Goal: Task Accomplishment & Management: Use online tool/utility

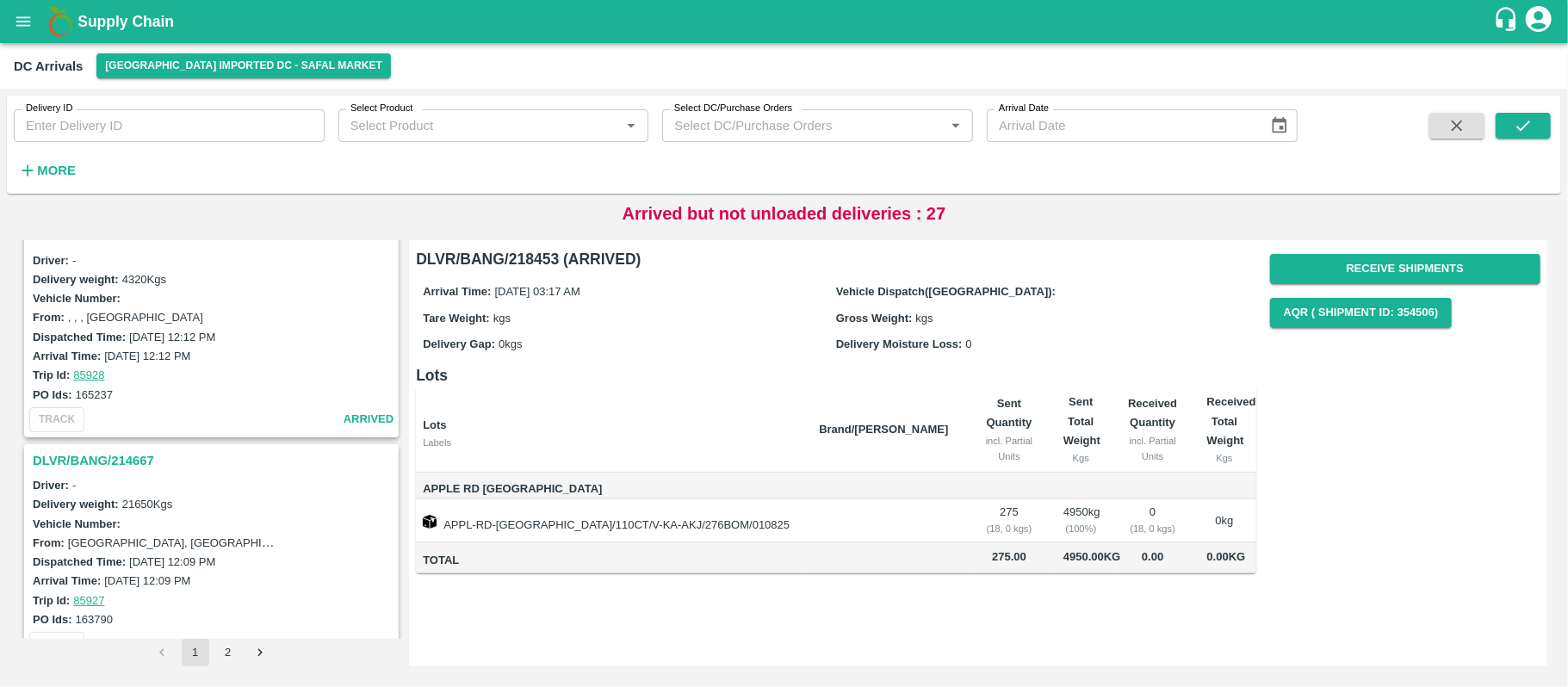
scroll to position [3833, 0]
click at [228, 648] on button "2" at bounding box center [228, 653] width 28 height 28
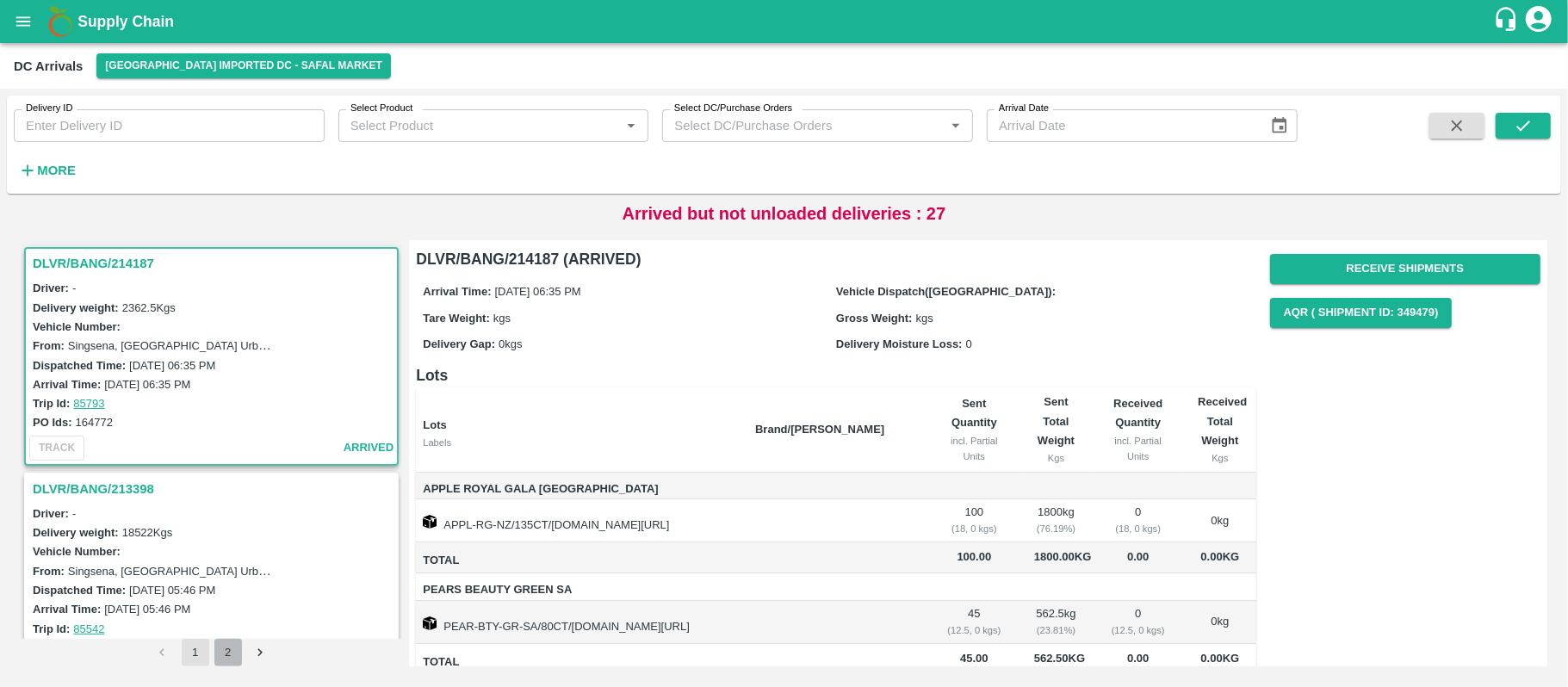
click at [225, 653] on button "2" at bounding box center [228, 653] width 28 height 28
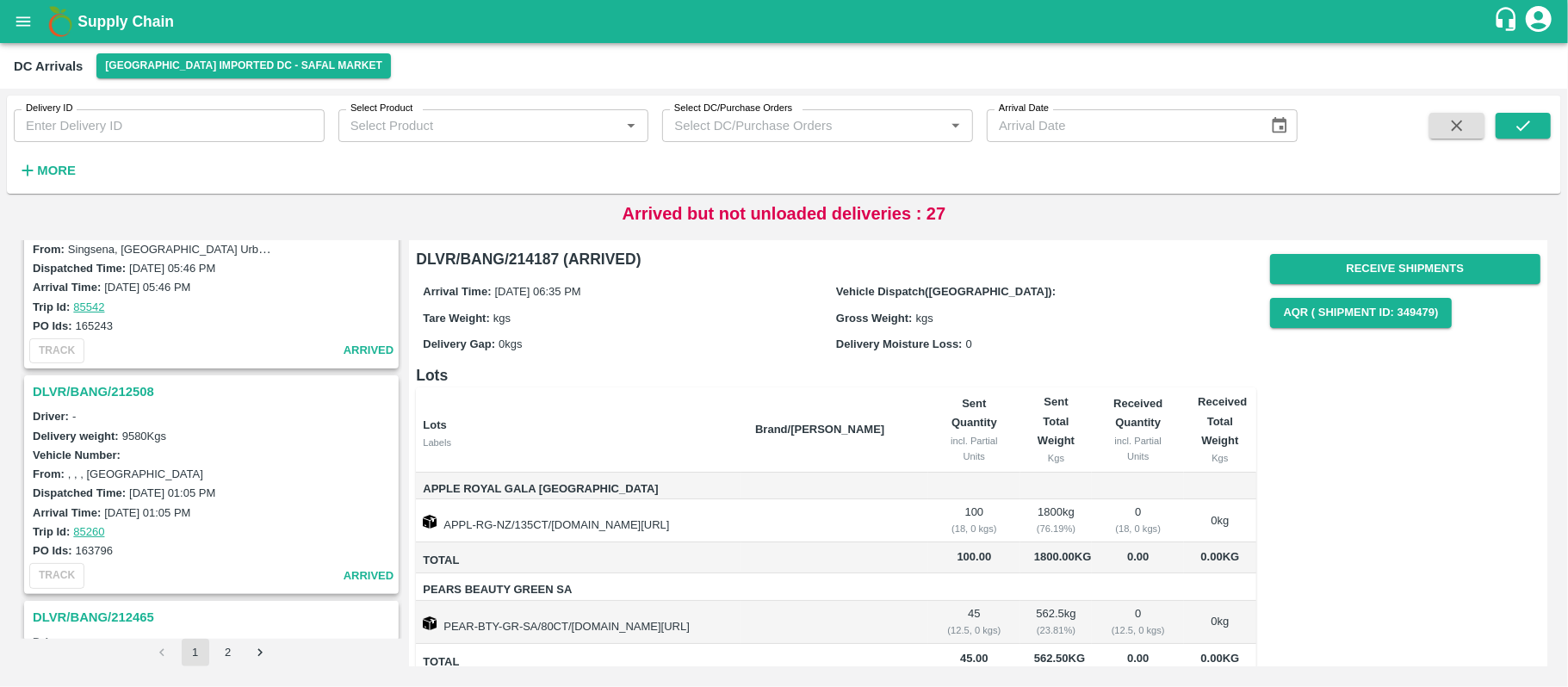
scroll to position [306, 0]
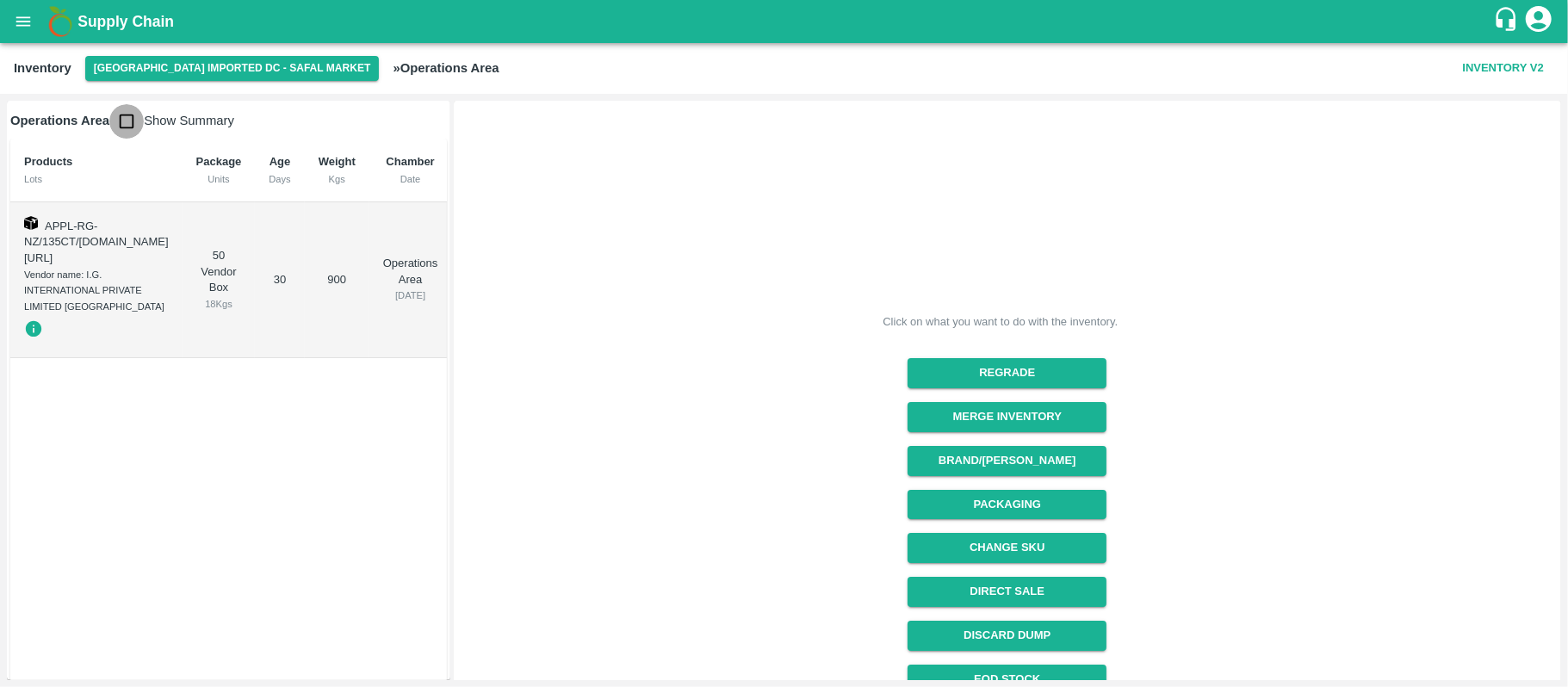
click at [128, 120] on input "checkbox" at bounding box center [126, 120] width 34 height 34
checkbox input "true"
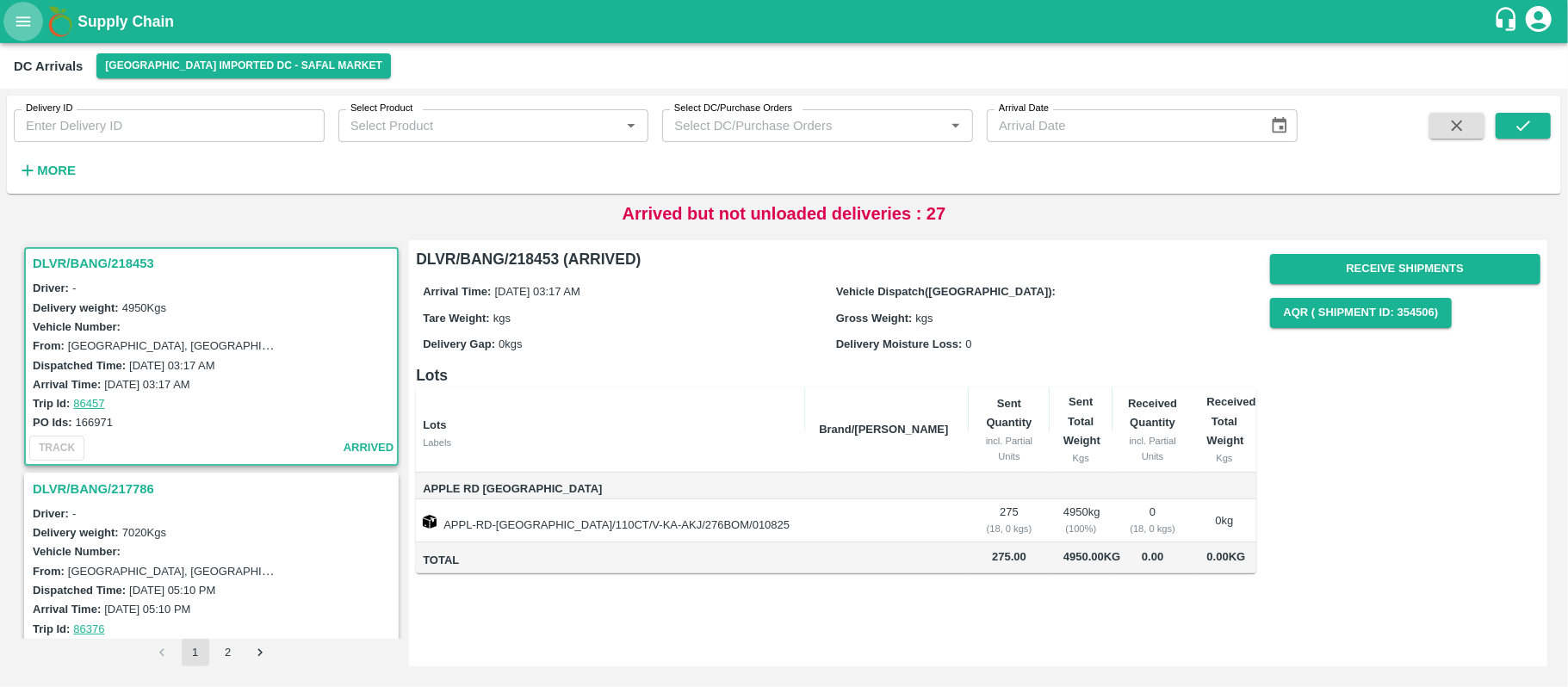
click at [15, 18] on icon "open drawer" at bounding box center [23, 21] width 19 height 19
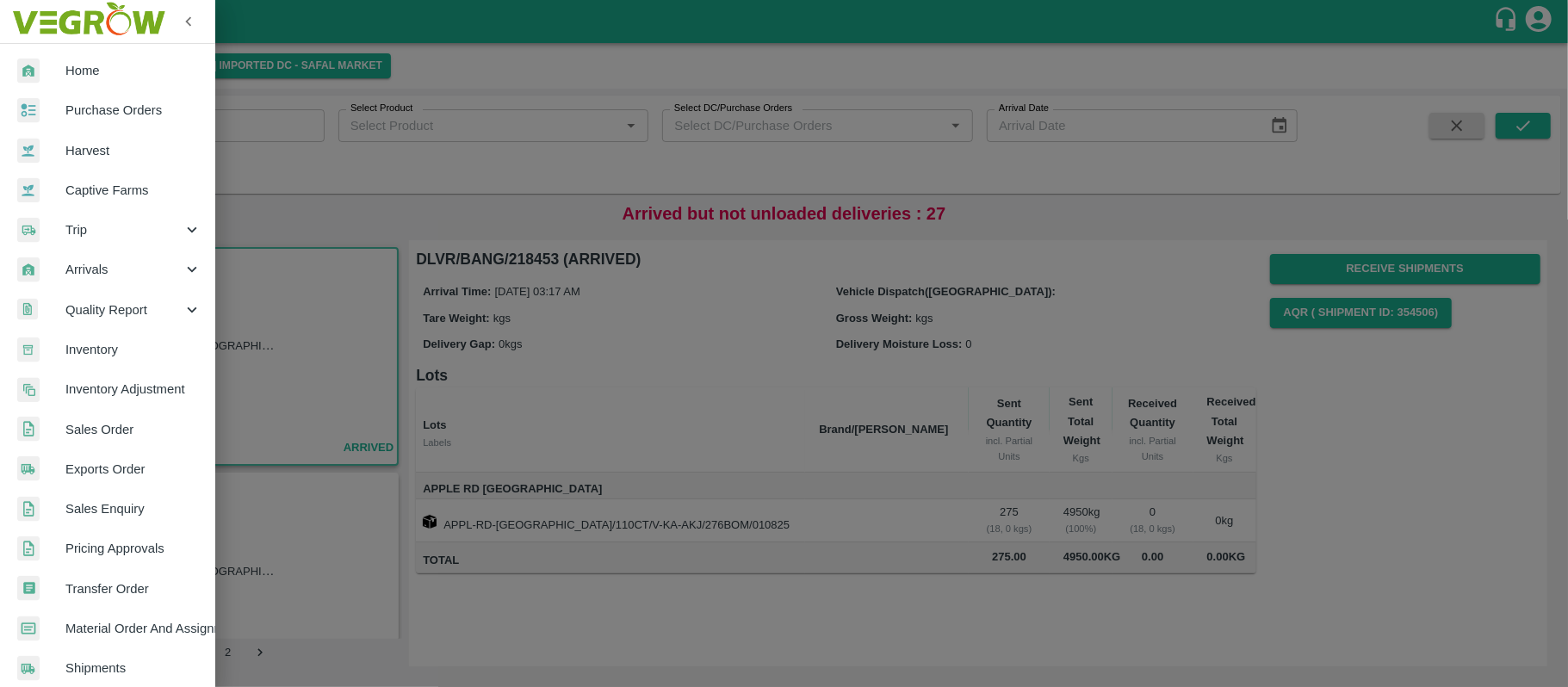
click at [555, 61] on div at bounding box center [784, 343] width 1568 height 687
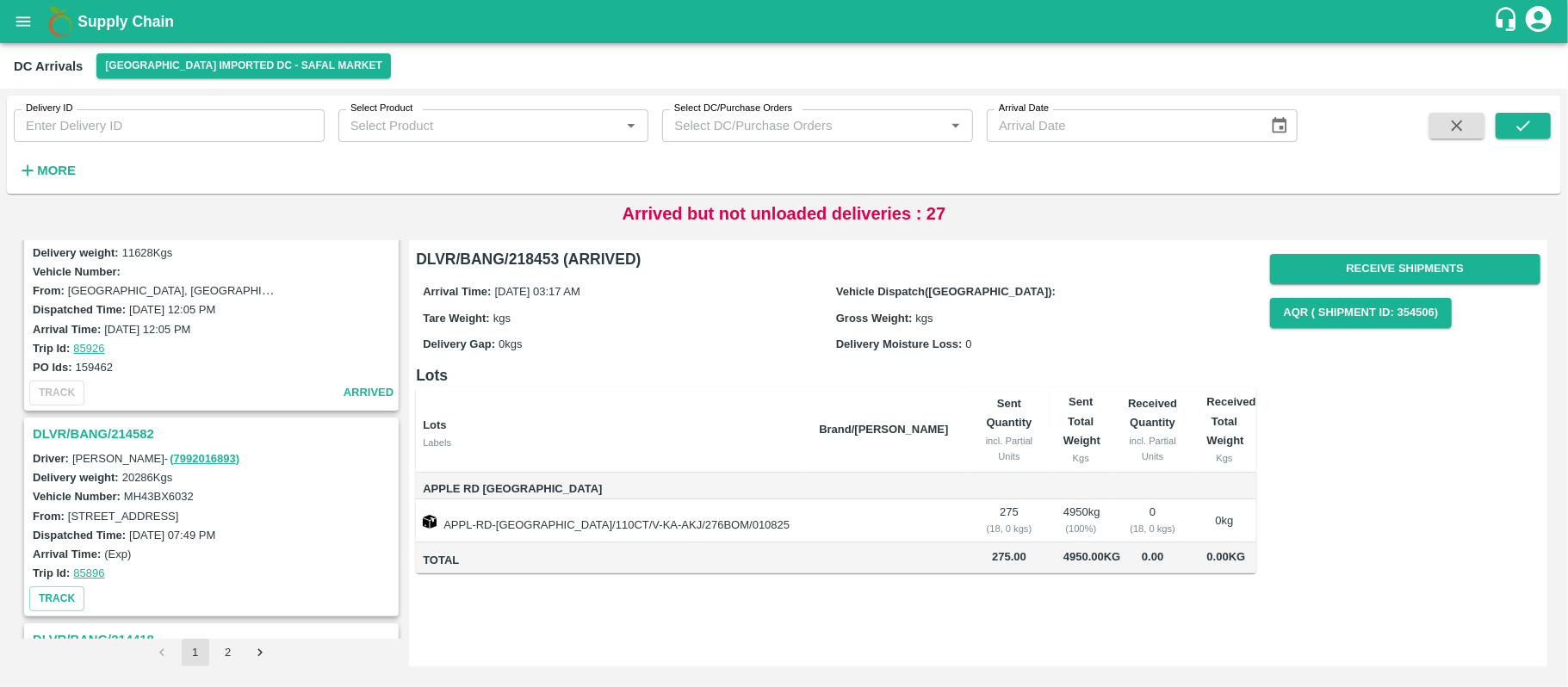
scroll to position [4312, 0]
click at [94, 422] on h3 "DLVR/BANG/214582" at bounding box center [214, 433] width 362 height 22
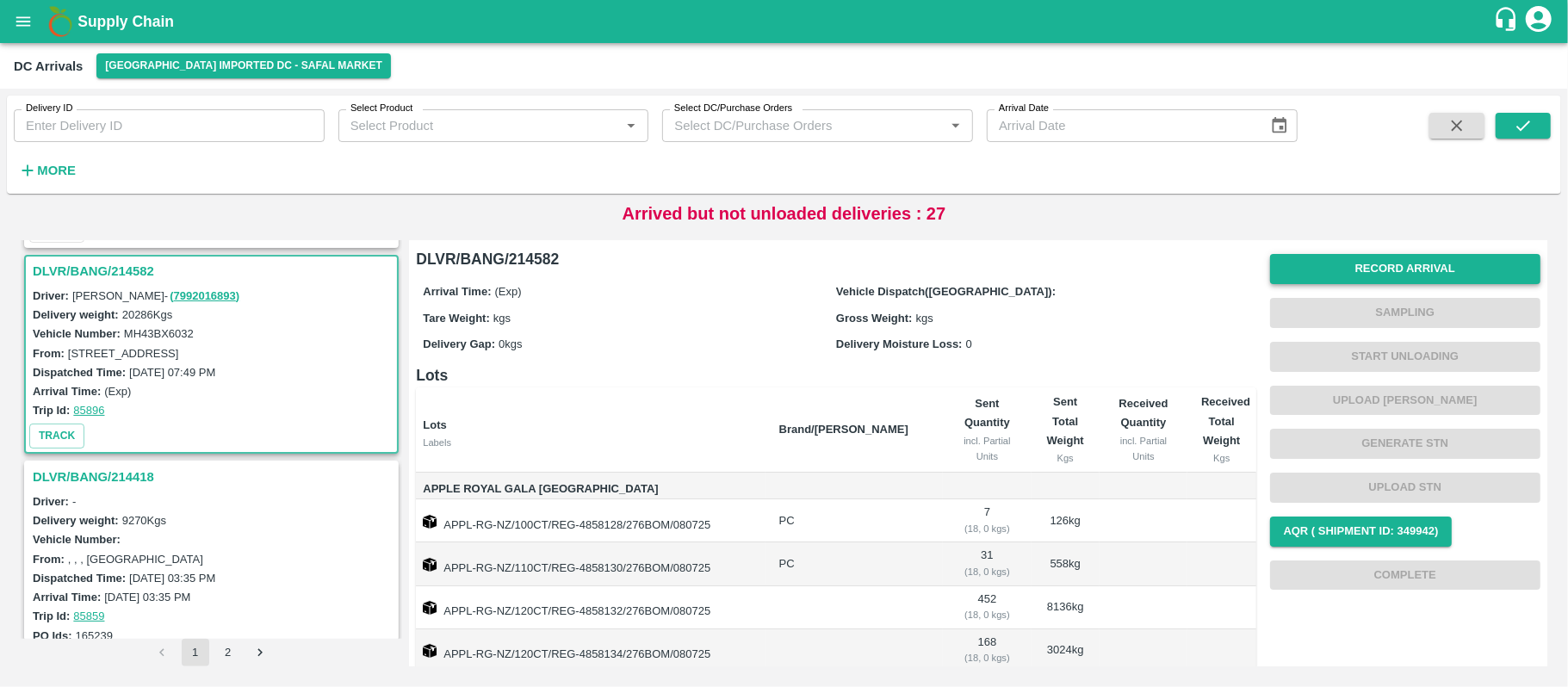
click at [1492, 279] on button "Record Arrival" at bounding box center [1405, 269] width 270 height 30
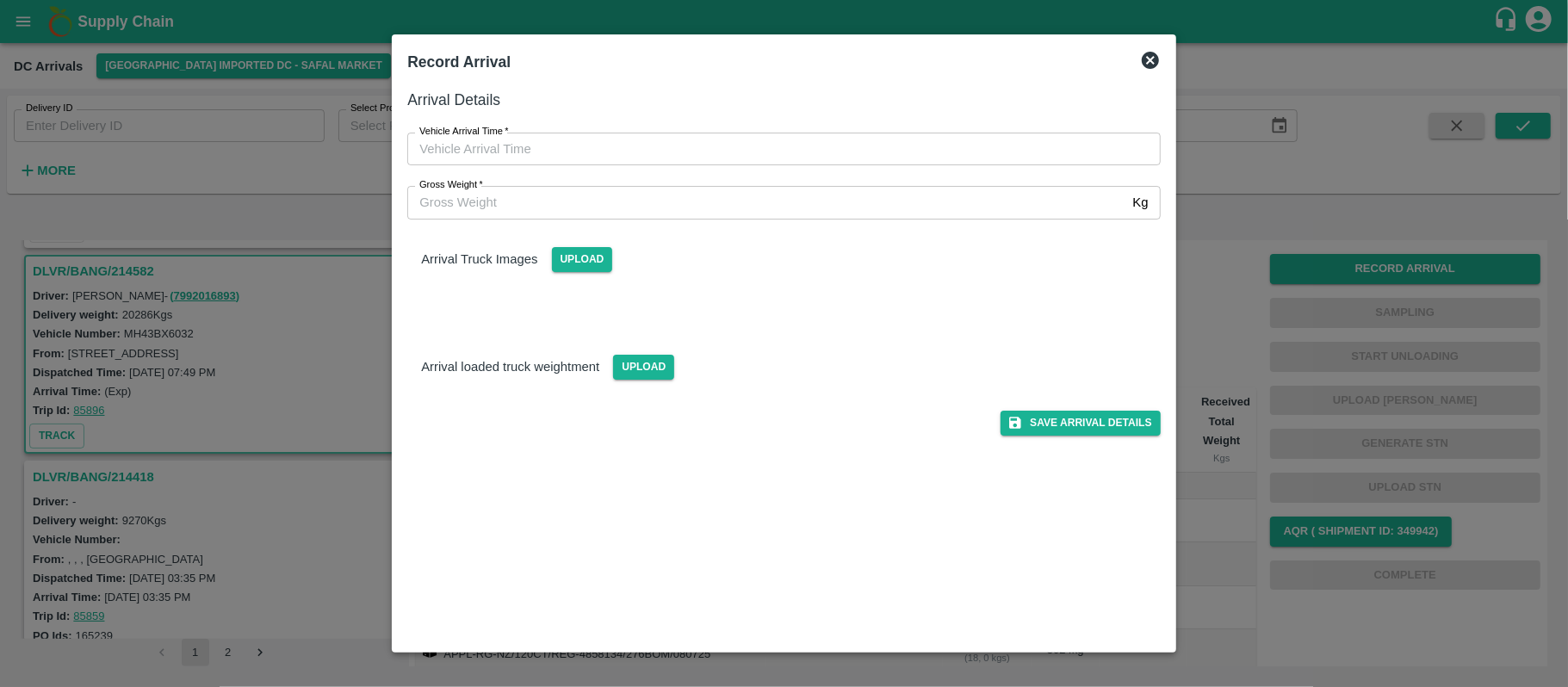
type input "DD/MM/YYYY hh:mm aa"
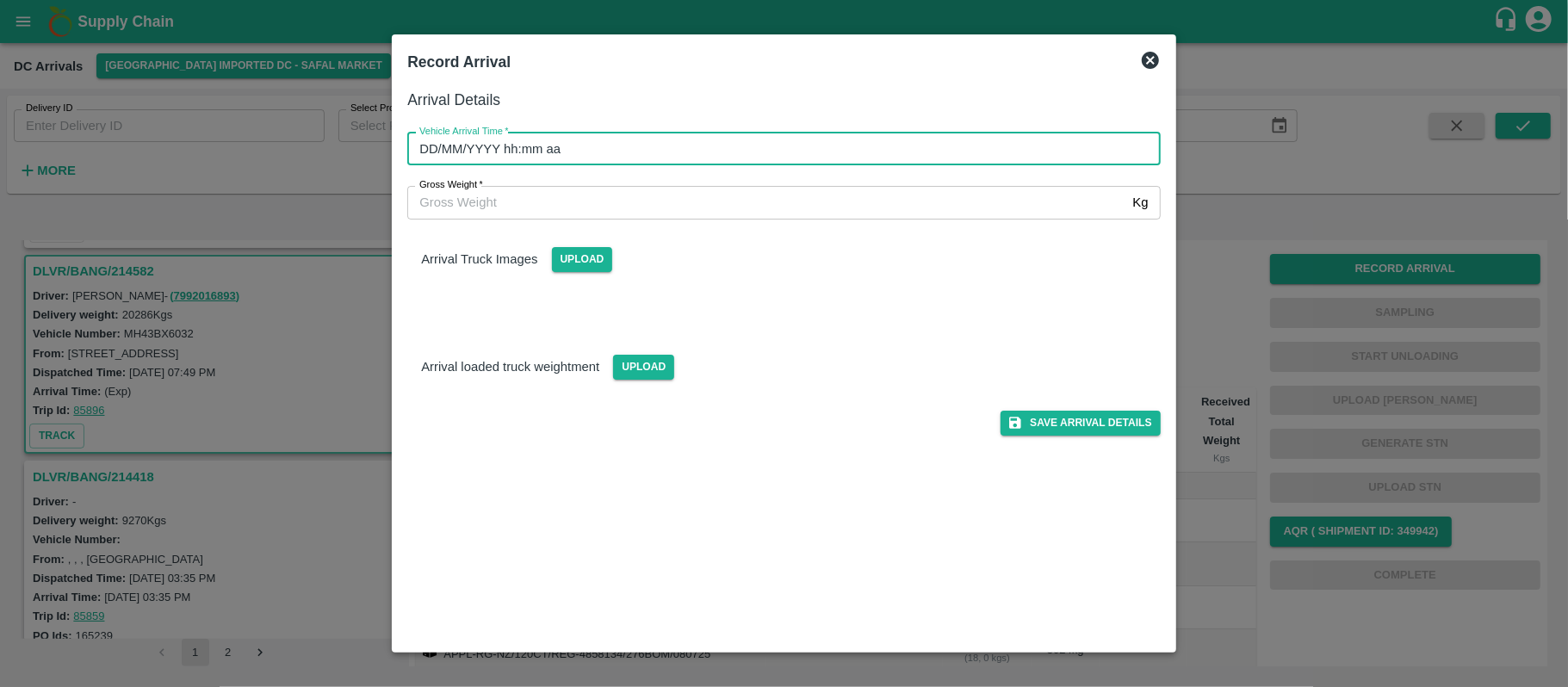
click at [680, 152] on input "DD/MM/YYYY hh:mm aa" at bounding box center [778, 149] width 741 height 33
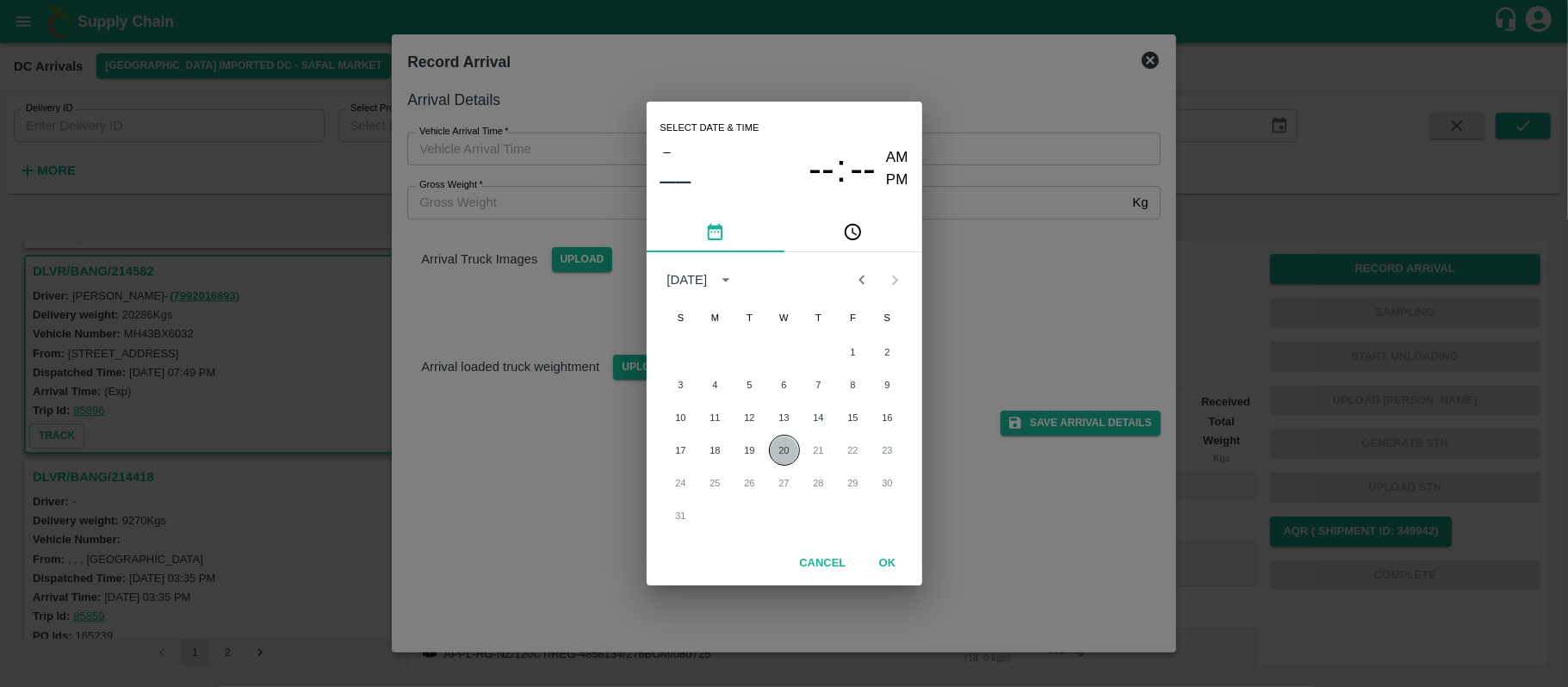
click at [785, 449] on button "20" at bounding box center [784, 451] width 31 height 31
type input "20/08/2025 12:00 AM"
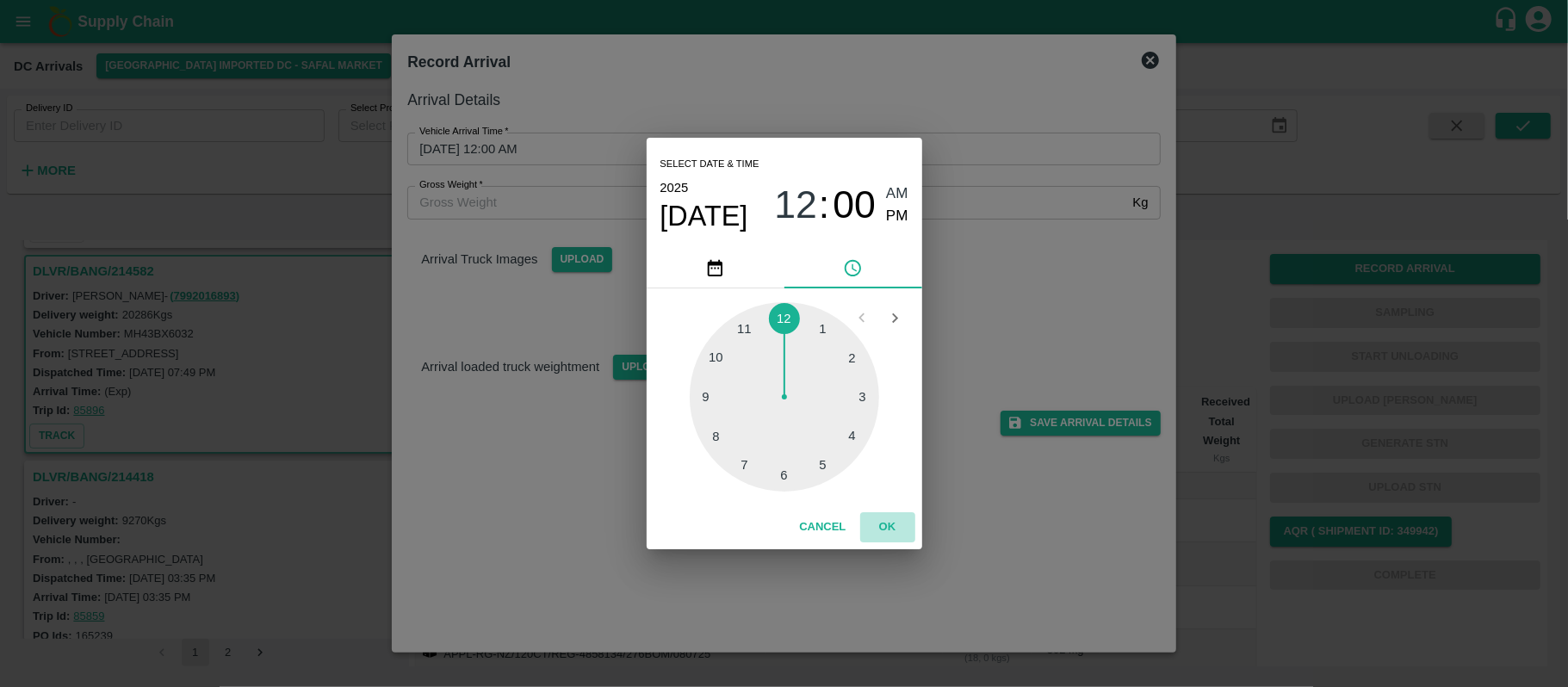
click at [880, 521] on button "OK" at bounding box center [887, 527] width 55 height 30
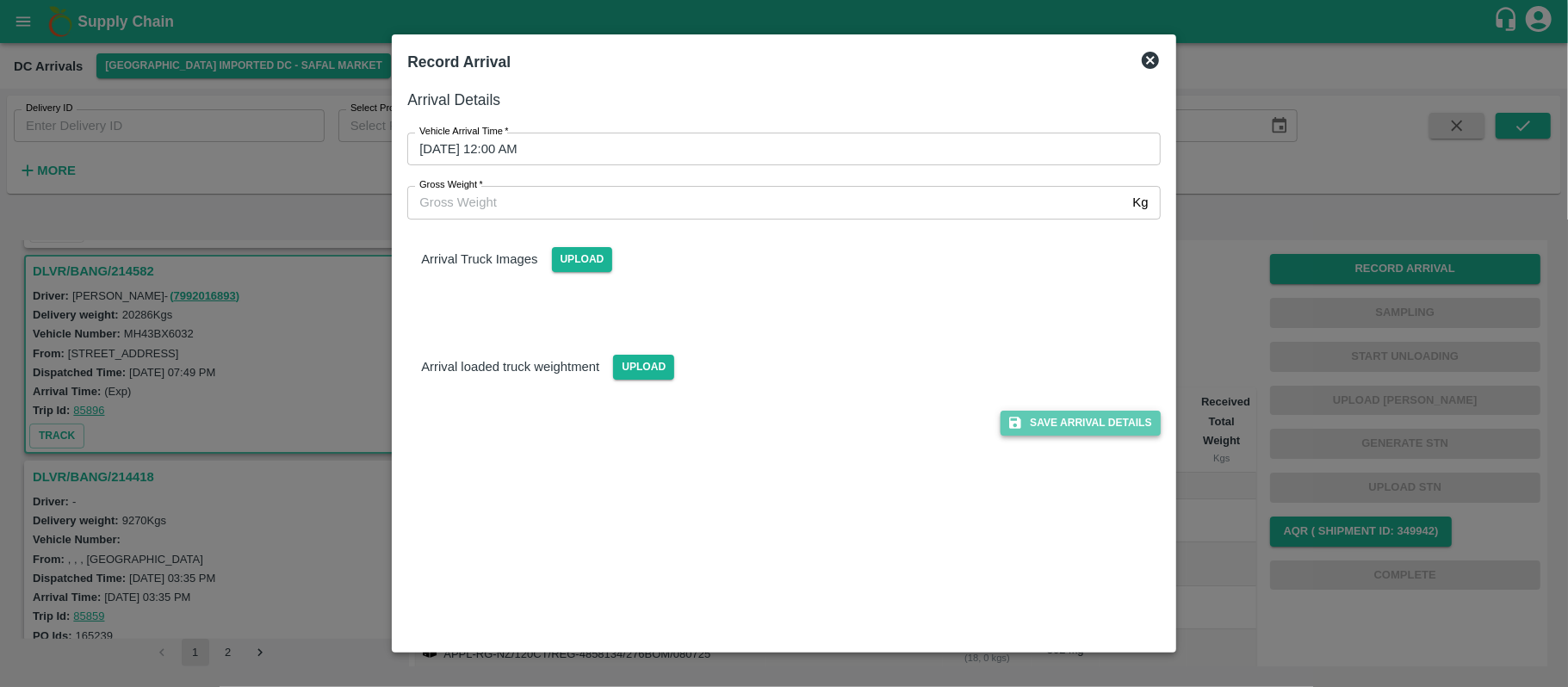
click at [1075, 421] on button "Save Arrival Details" at bounding box center [1080, 422] width 159 height 25
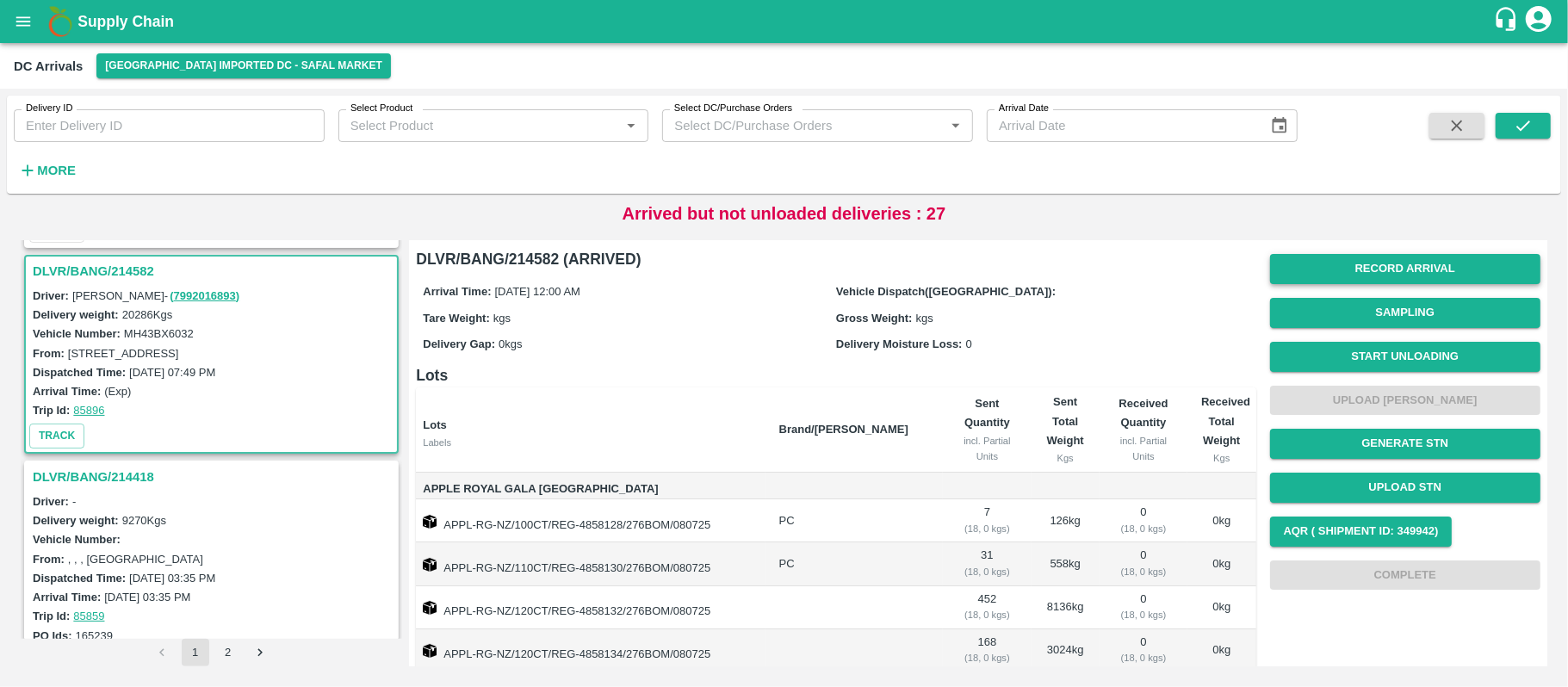
click at [1419, 270] on button "Record Arrival" at bounding box center [1405, 269] width 270 height 30
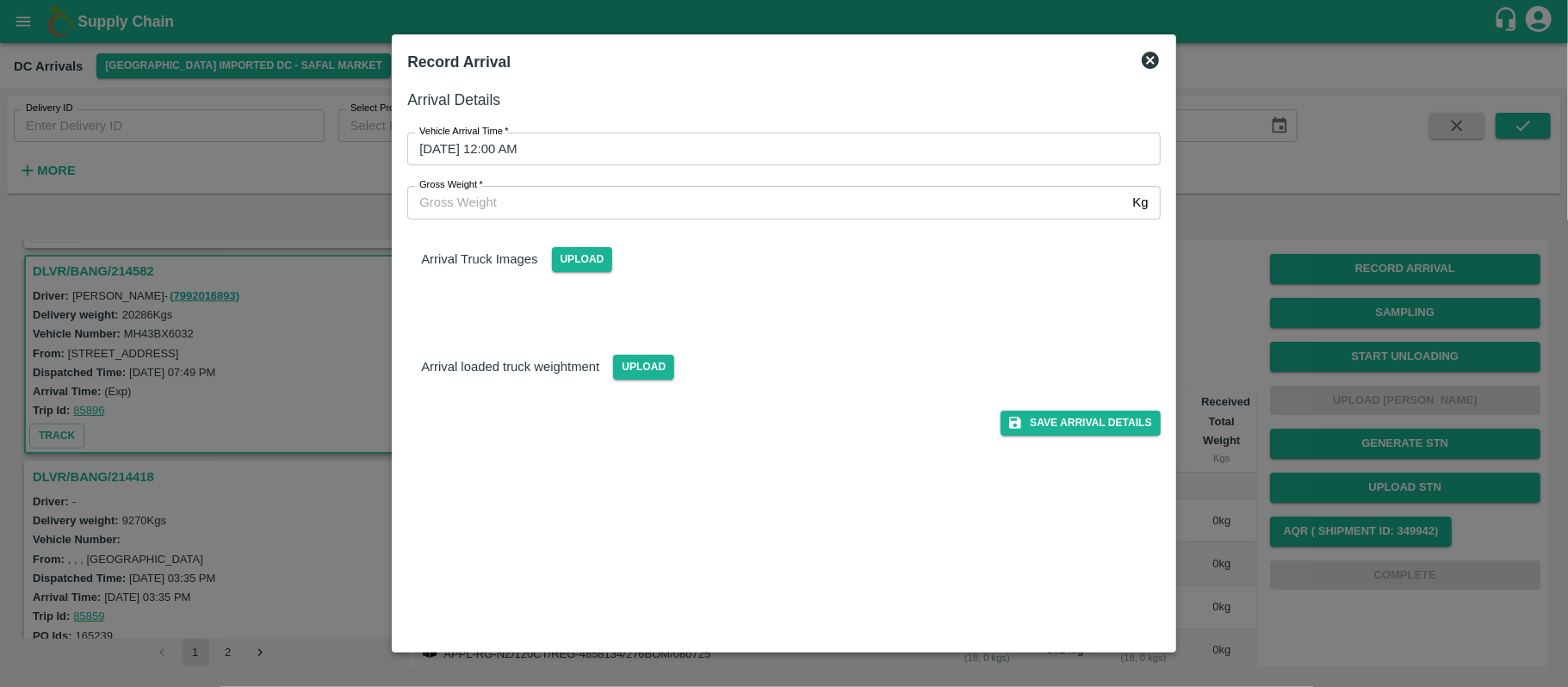
click at [1153, 53] on icon at bounding box center [1150, 60] width 17 height 17
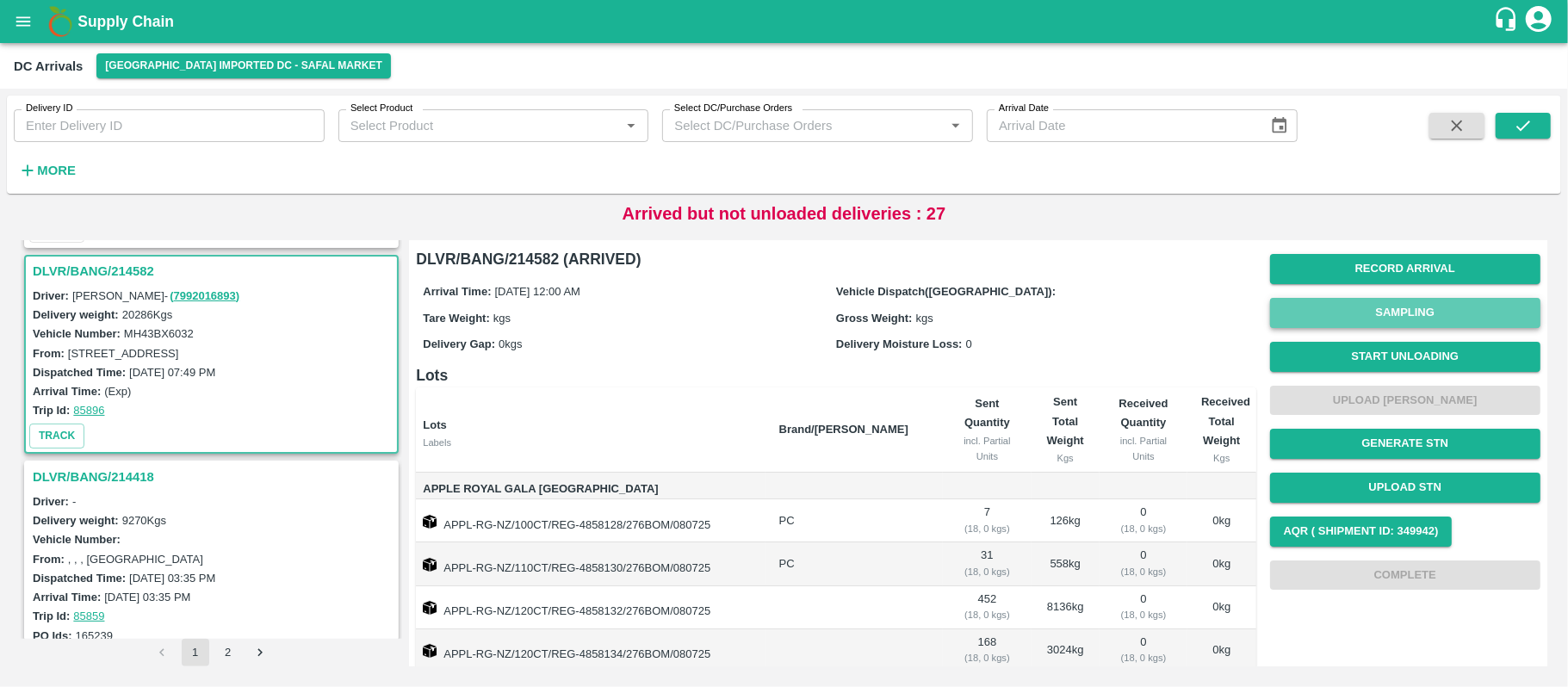
click at [1354, 304] on button "Sampling" at bounding box center [1405, 313] width 270 height 30
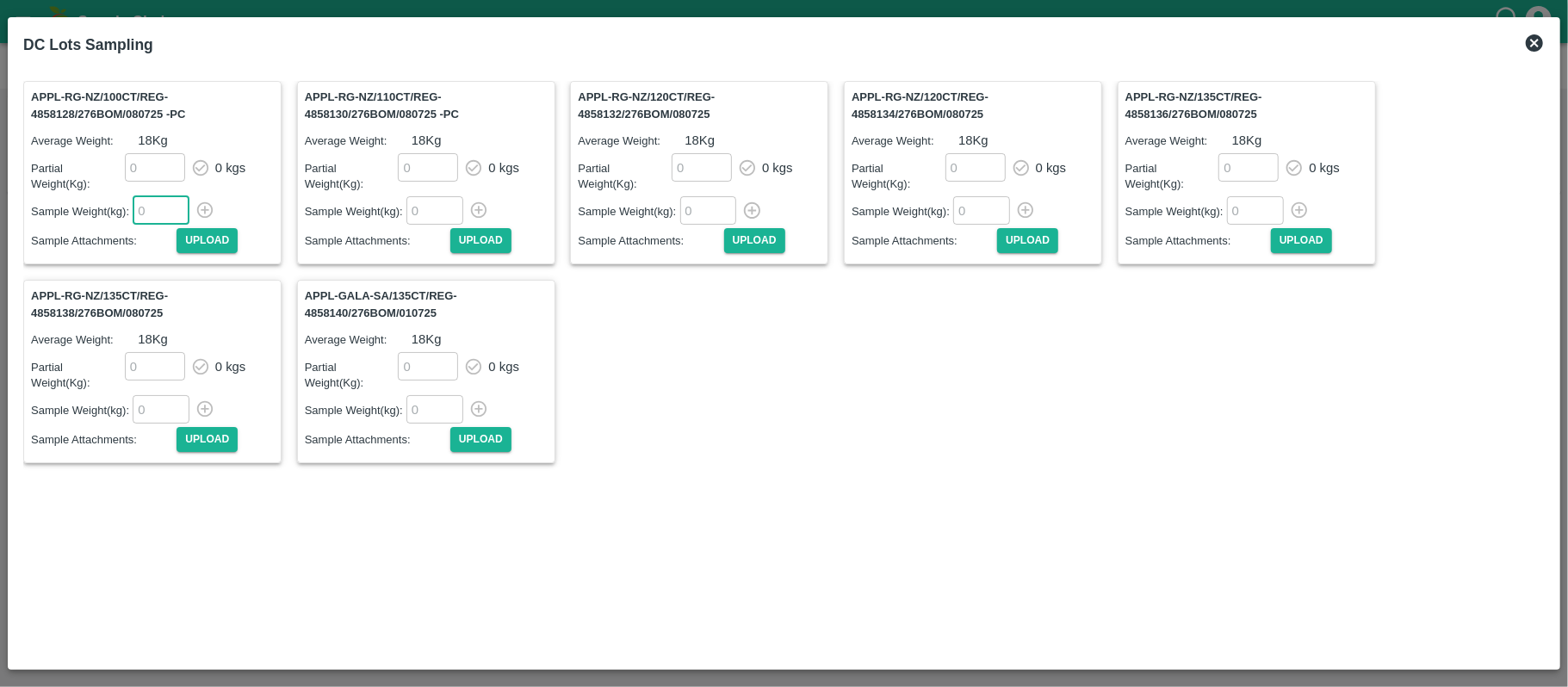
click at [142, 222] on input "number" at bounding box center [161, 210] width 57 height 29
type input "18"
click at [209, 210] on icon "button" at bounding box center [204, 210] width 19 height 19
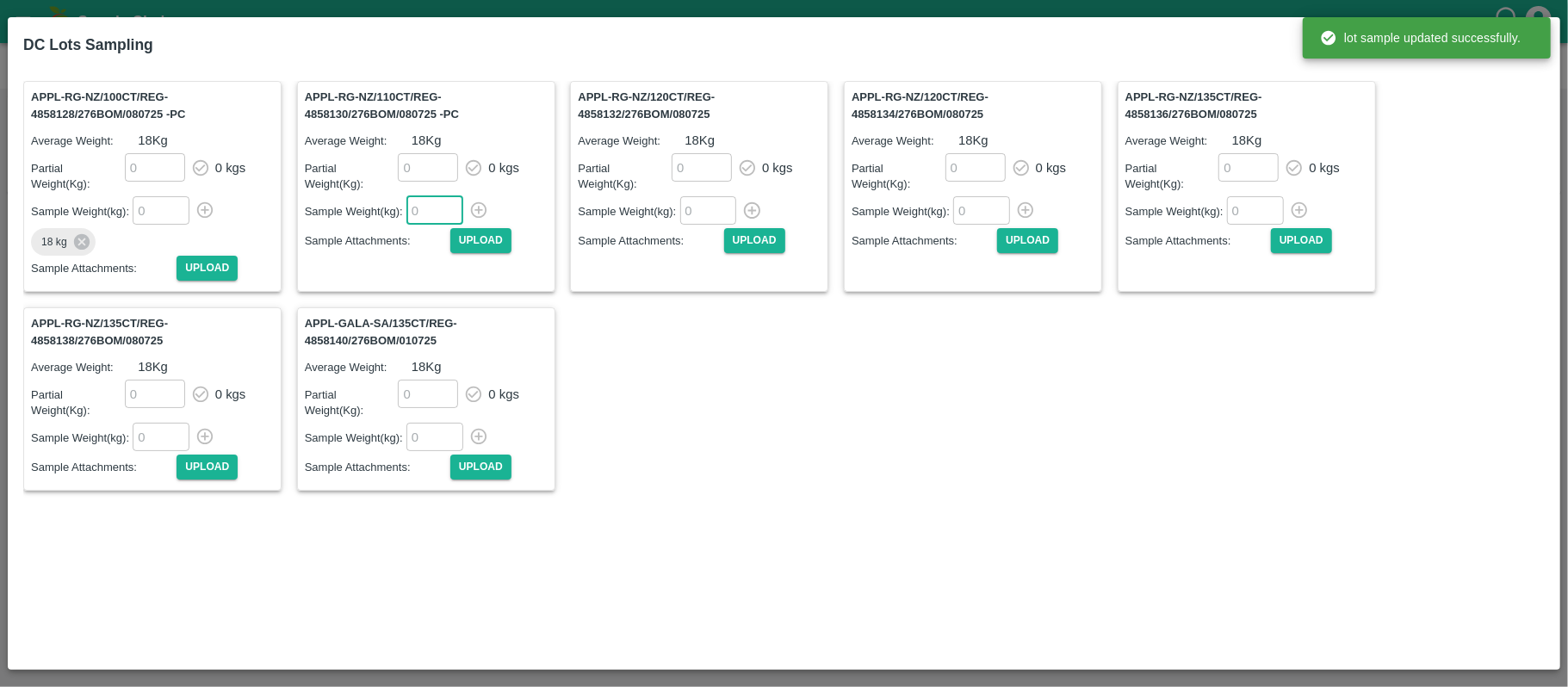
click at [434, 218] on input "number" at bounding box center [435, 210] width 57 height 29
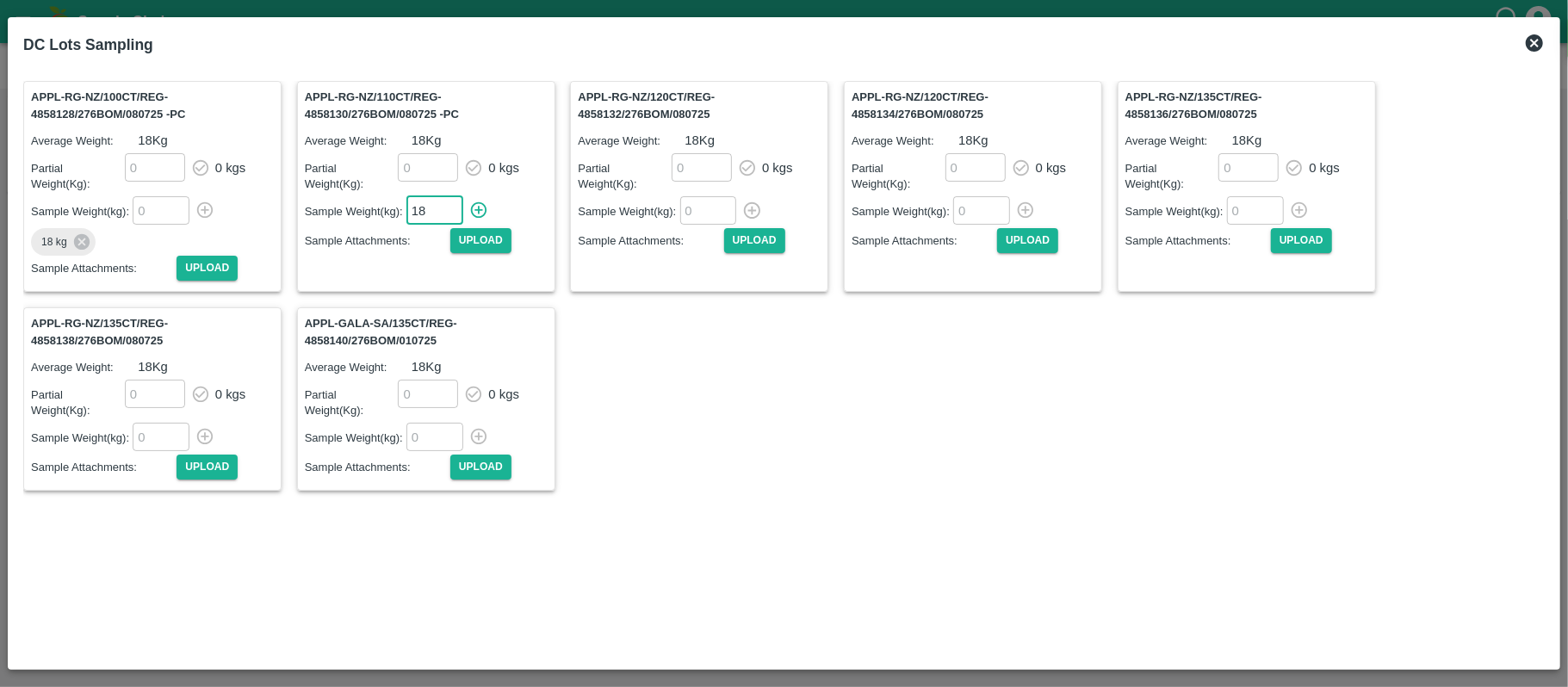
type input "18"
click at [480, 211] on icon "button" at bounding box center [479, 211] width 17 height 17
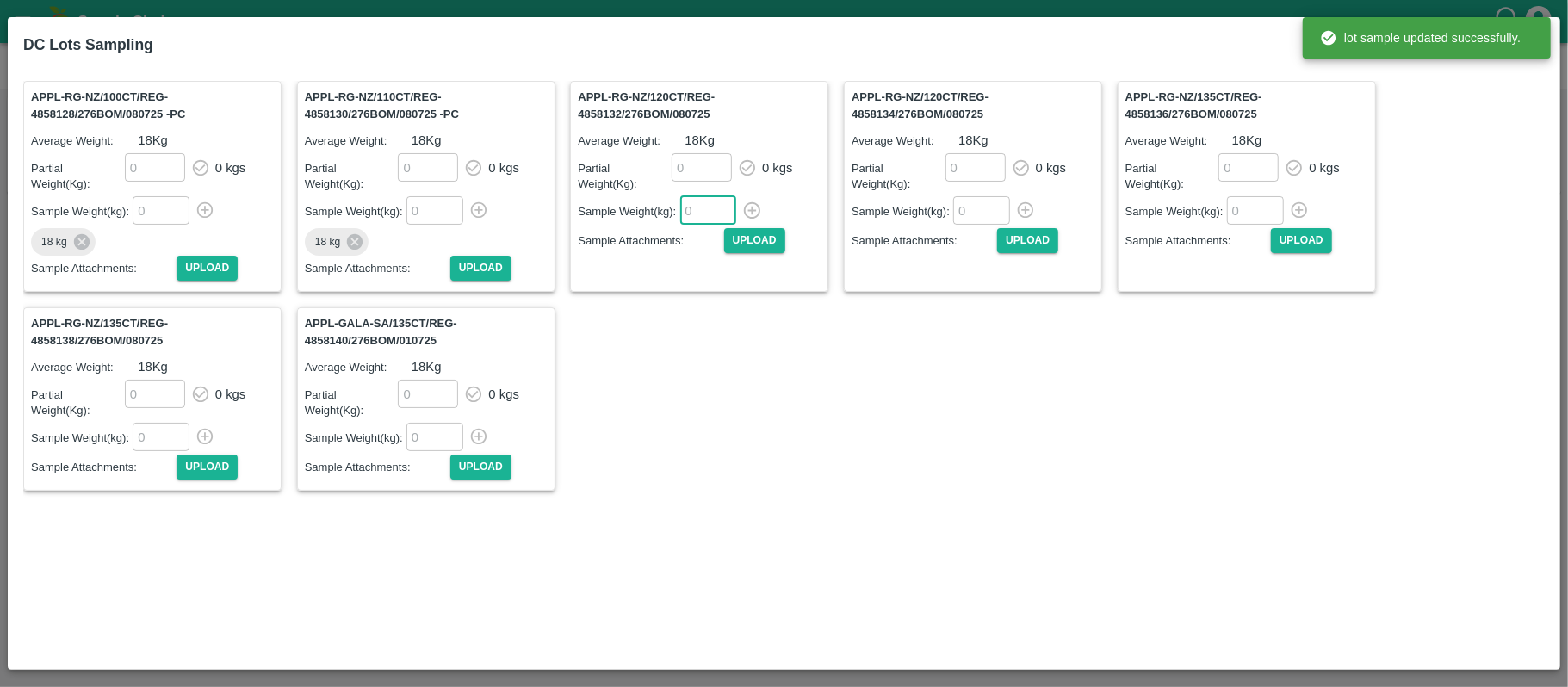
click at [701, 208] on input "number" at bounding box center [708, 210] width 57 height 29
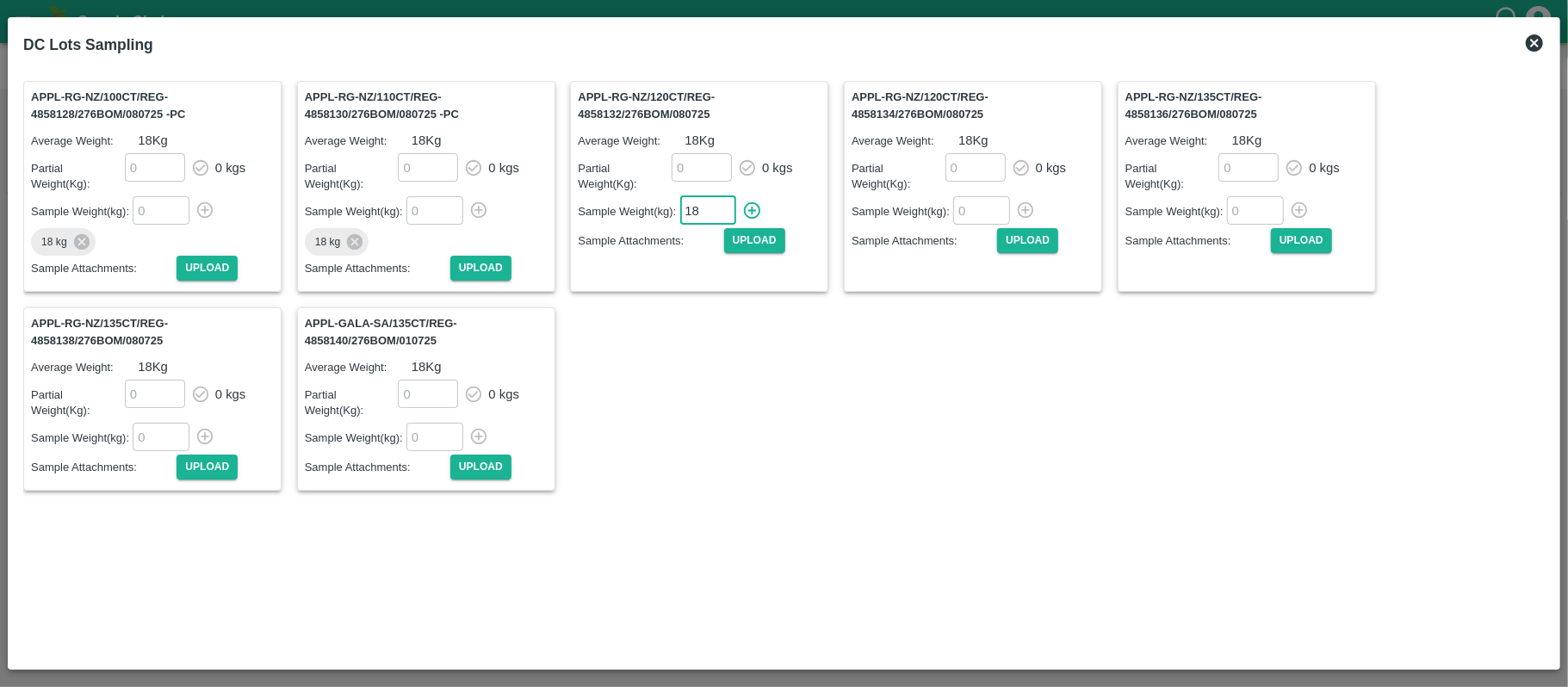
type input "18"
click at [754, 207] on icon "button" at bounding box center [751, 210] width 19 height 19
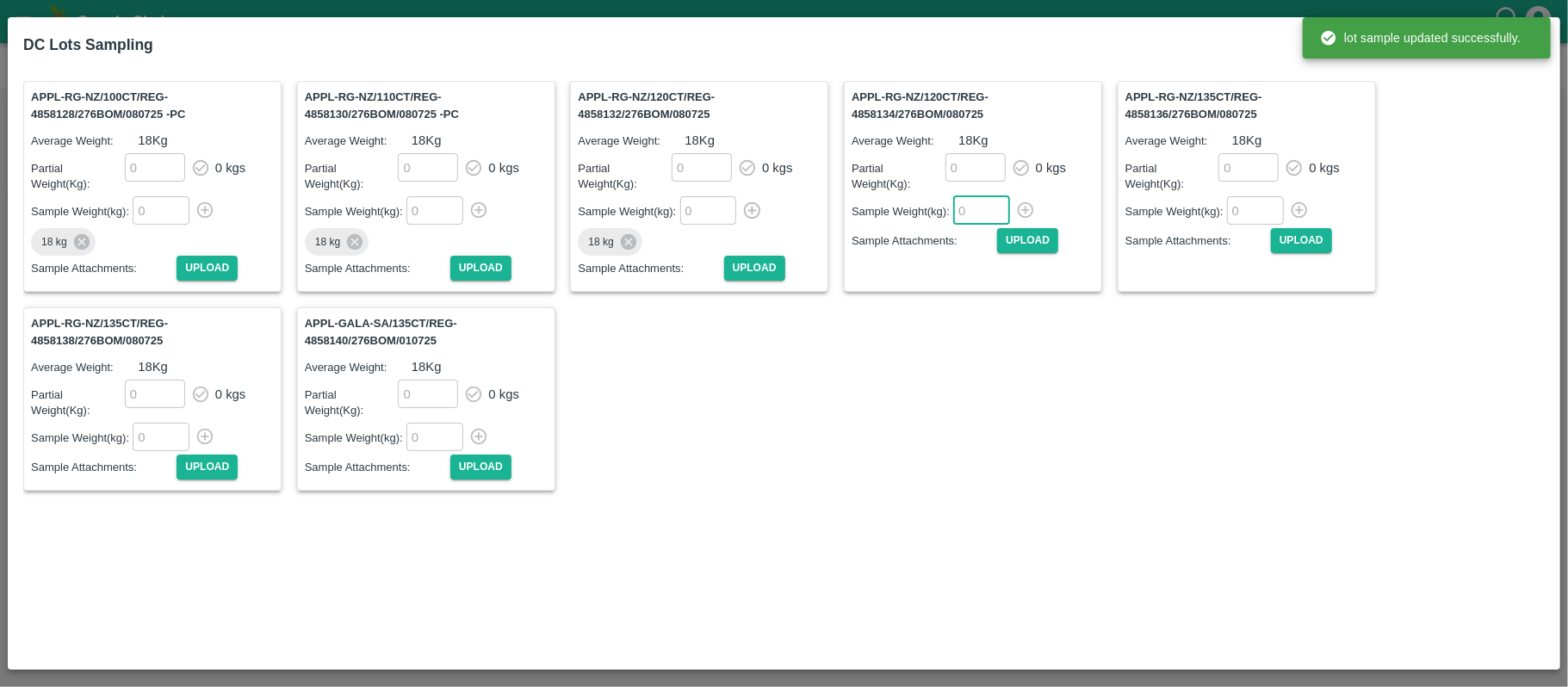
click at [965, 207] on input "number" at bounding box center [981, 210] width 57 height 29
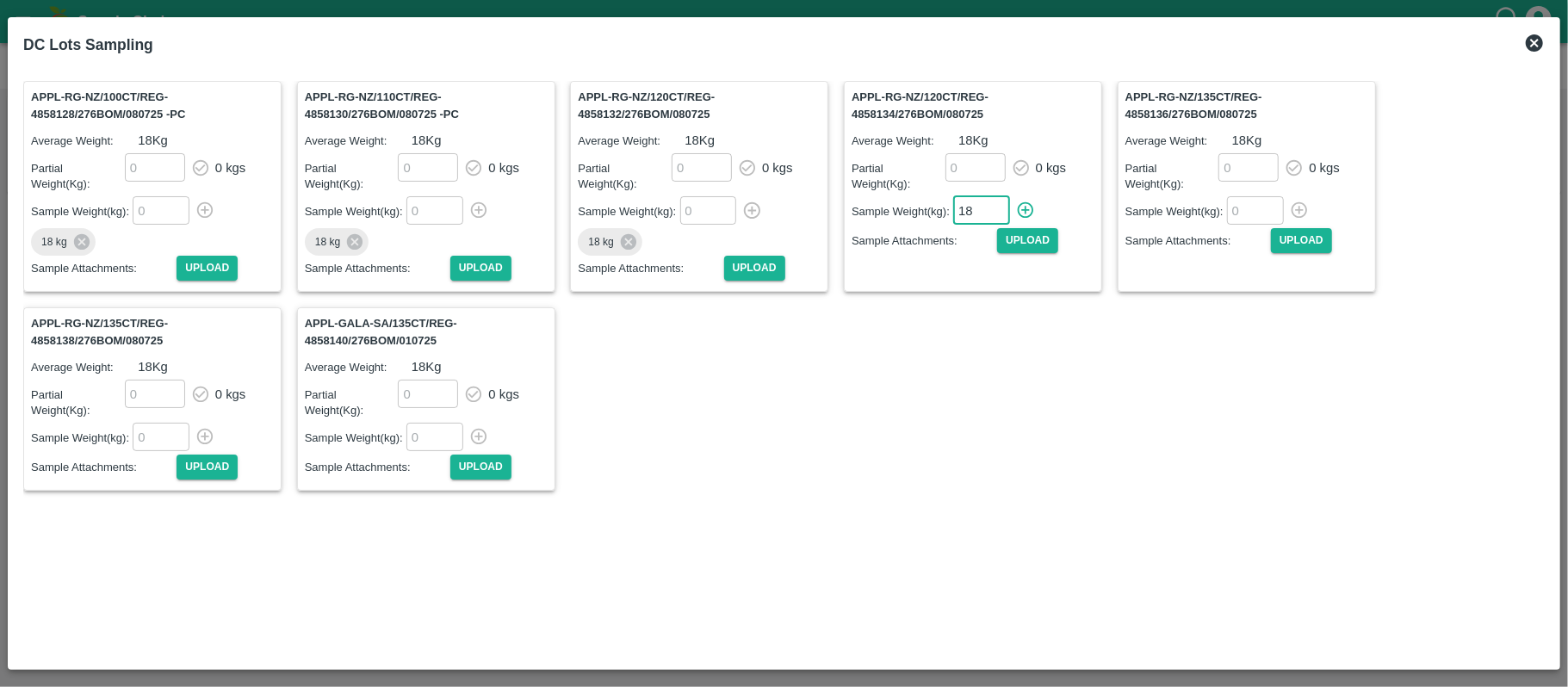
type input "18"
click at [1020, 204] on icon "button" at bounding box center [1025, 211] width 17 height 17
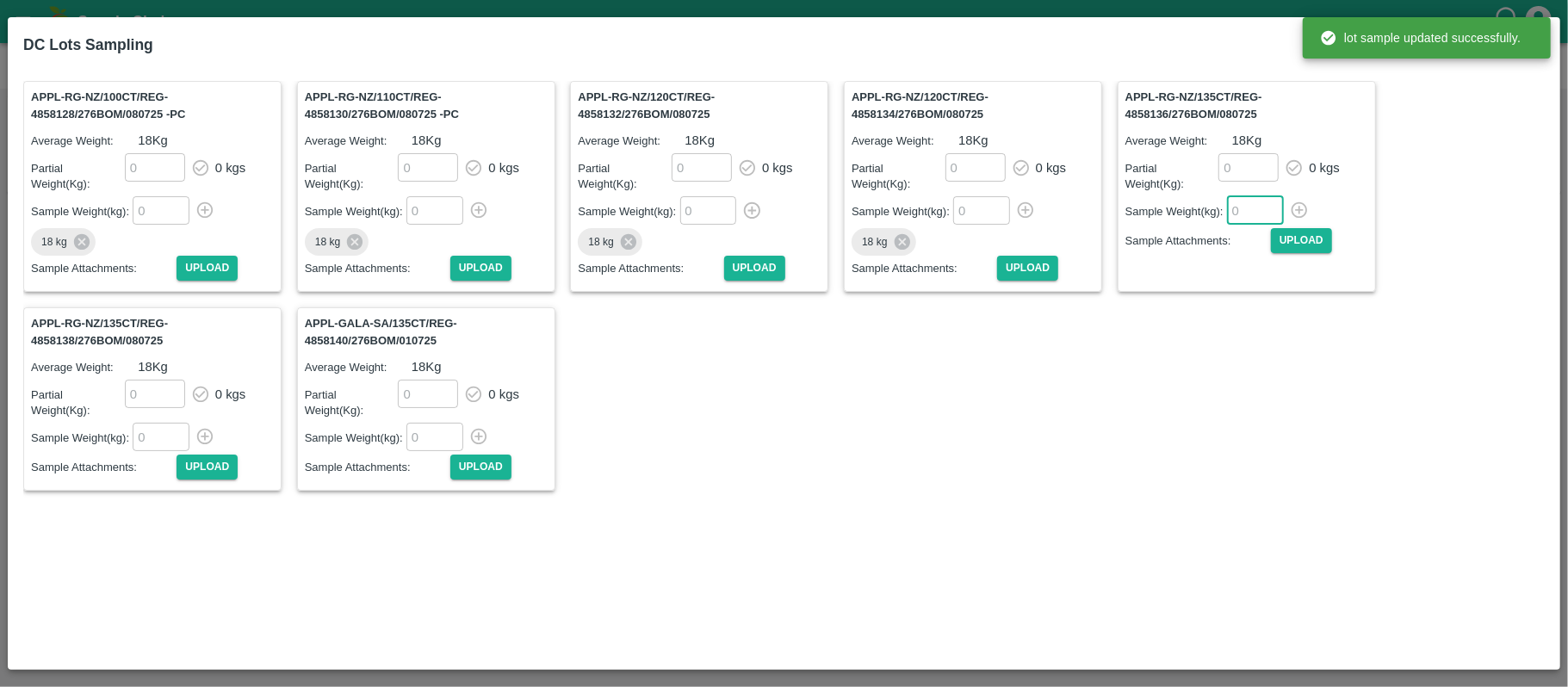
click at [1243, 200] on input "number" at bounding box center [1255, 210] width 57 height 29
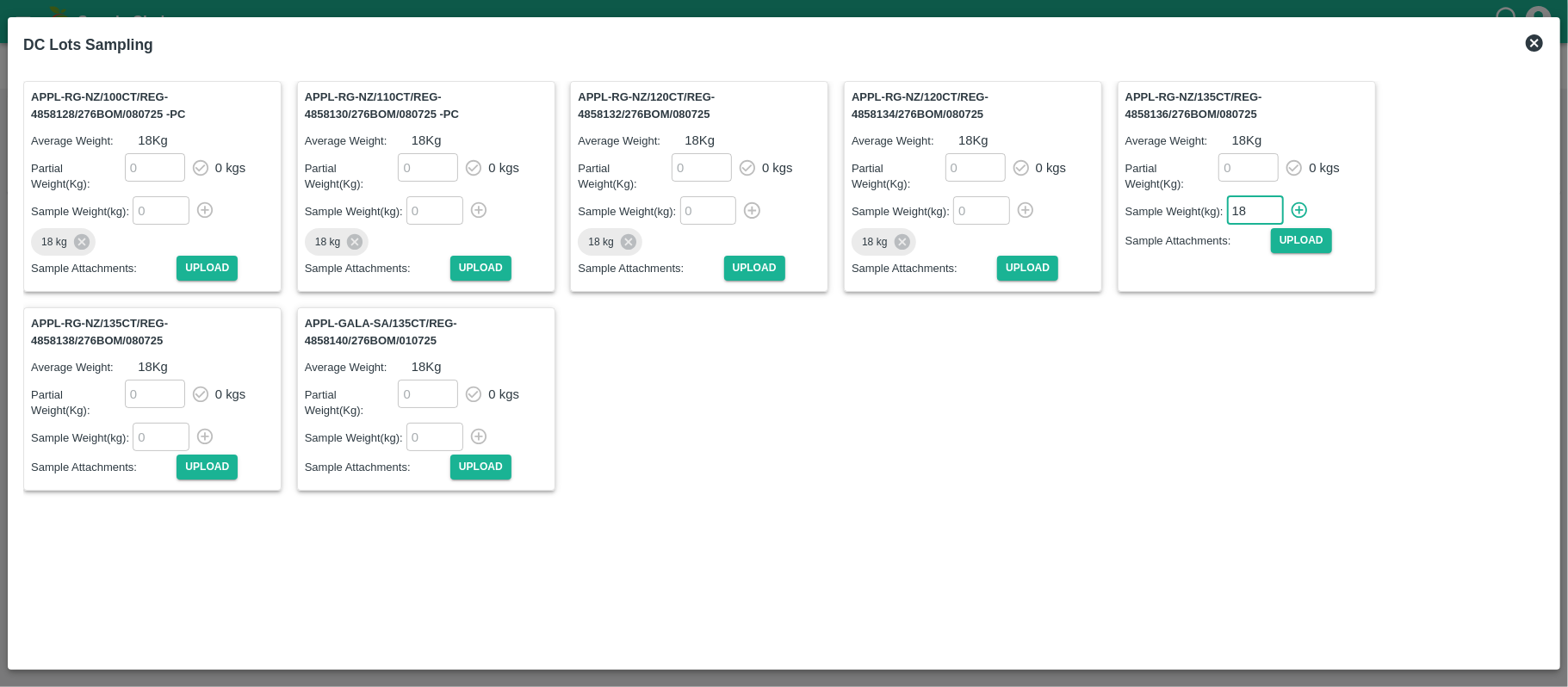
type input "18"
click at [1301, 211] on icon "button" at bounding box center [1299, 211] width 17 height 17
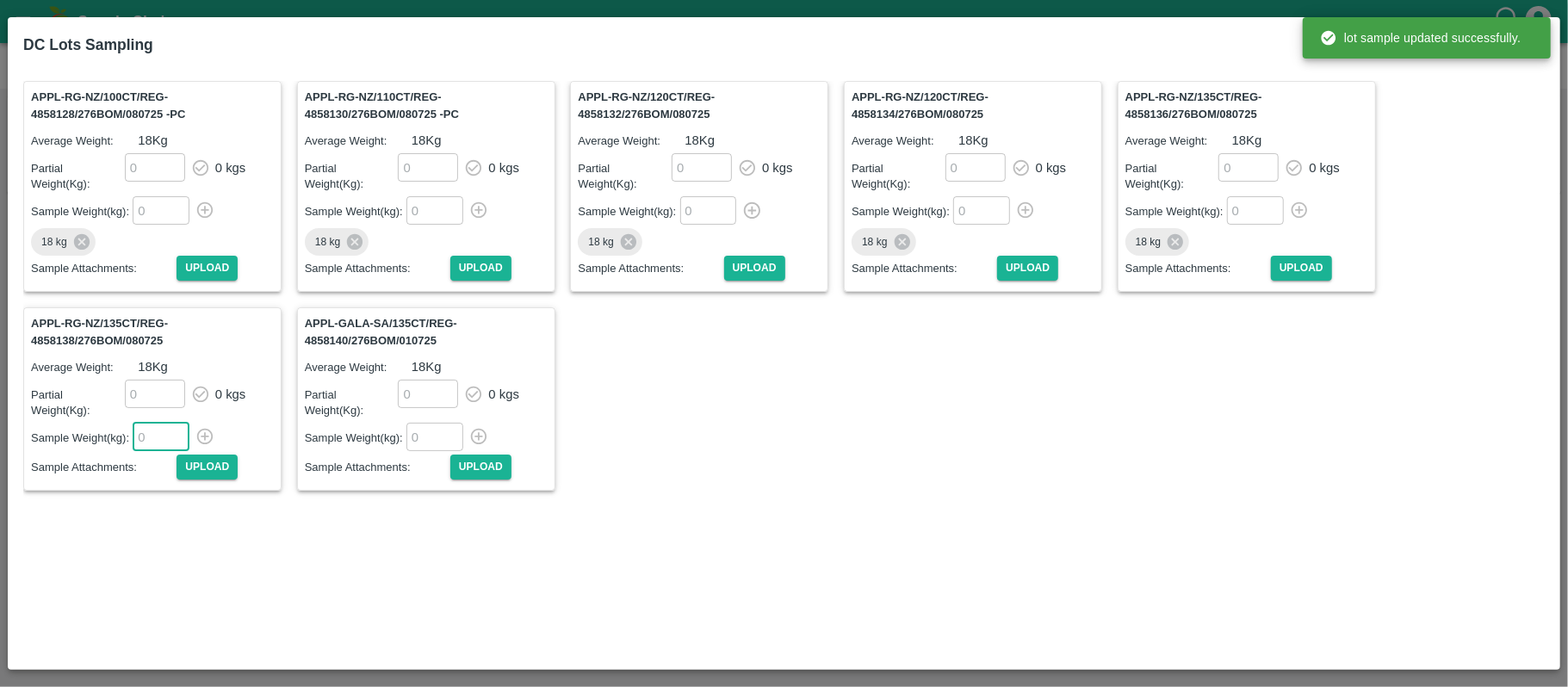
click at [158, 444] on input "number" at bounding box center [161, 437] width 57 height 29
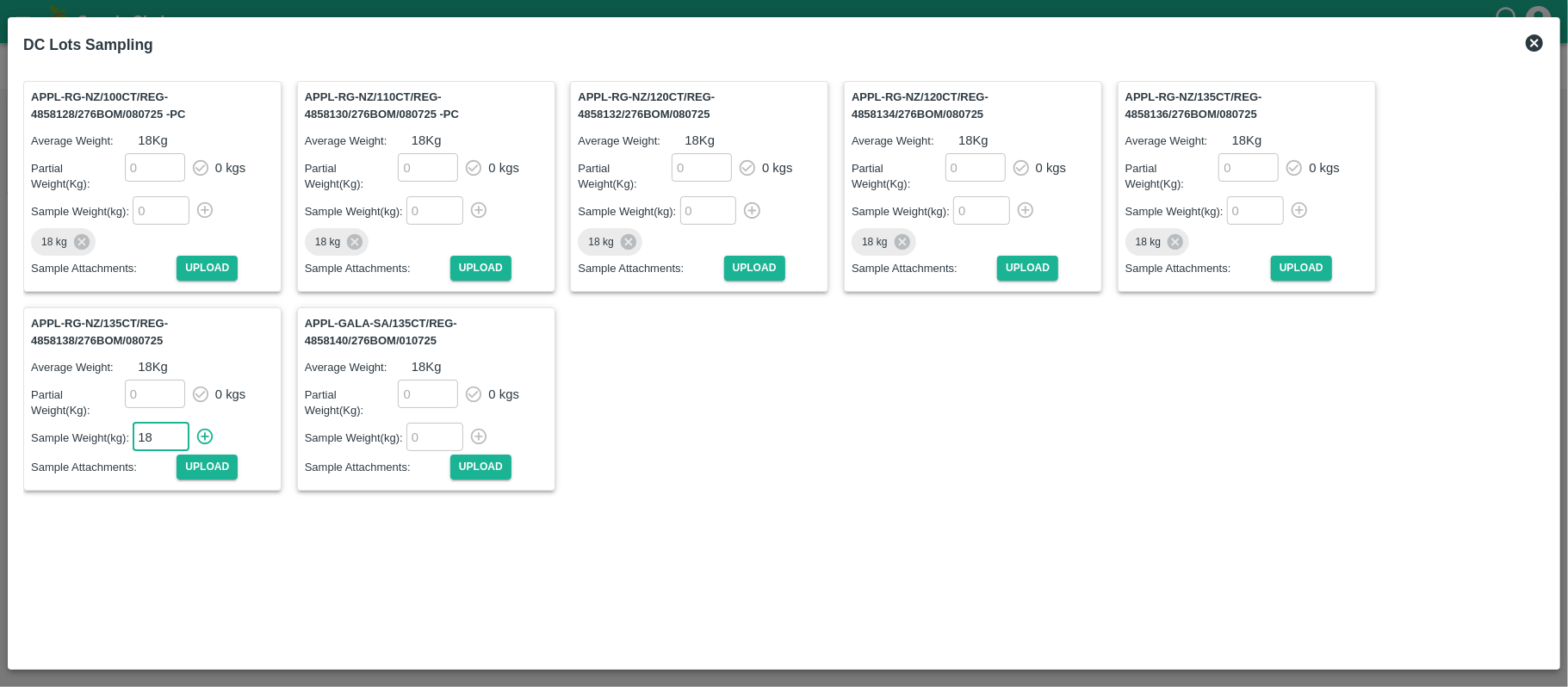
type input "18"
click at [208, 439] on icon "button" at bounding box center [204, 436] width 19 height 19
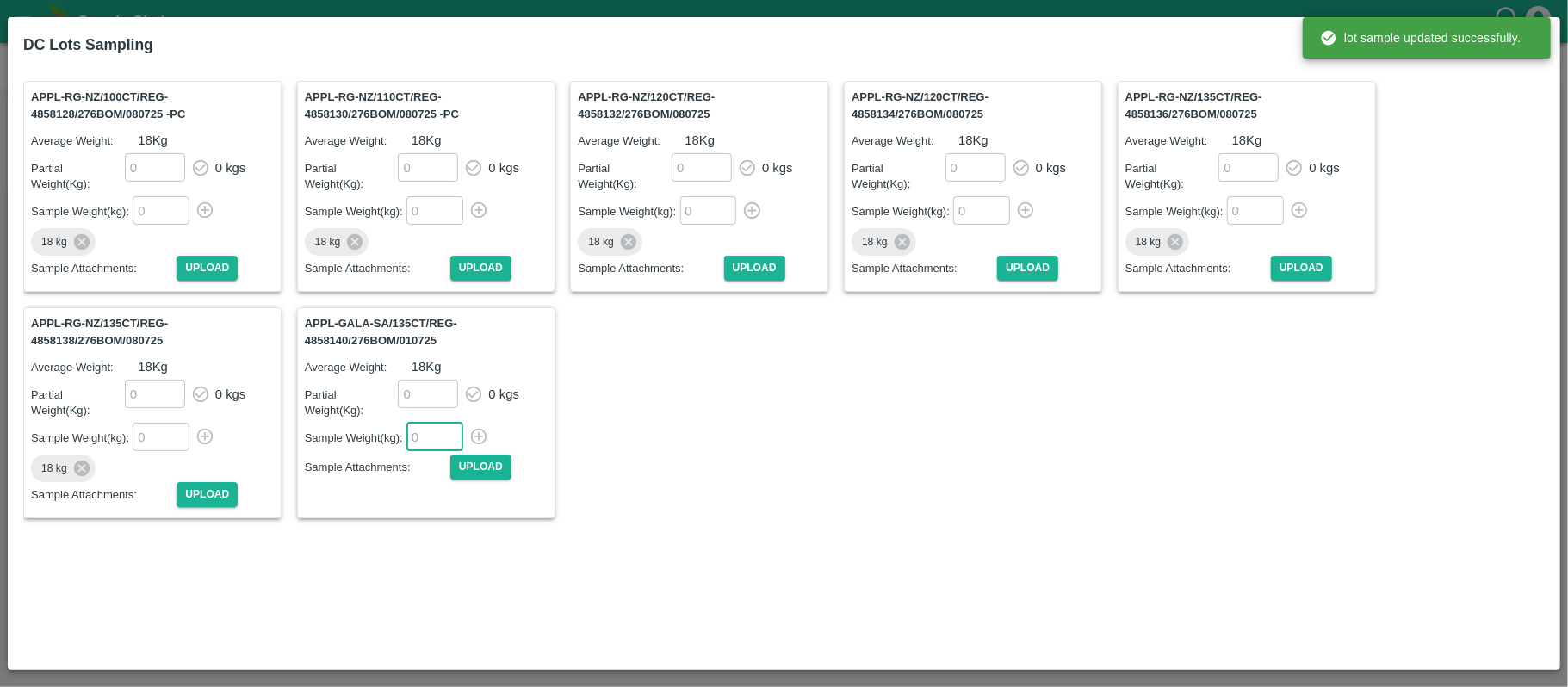
click at [432, 435] on input "number" at bounding box center [435, 437] width 57 height 29
type input "18"
click at [476, 432] on icon "button" at bounding box center [478, 436] width 19 height 19
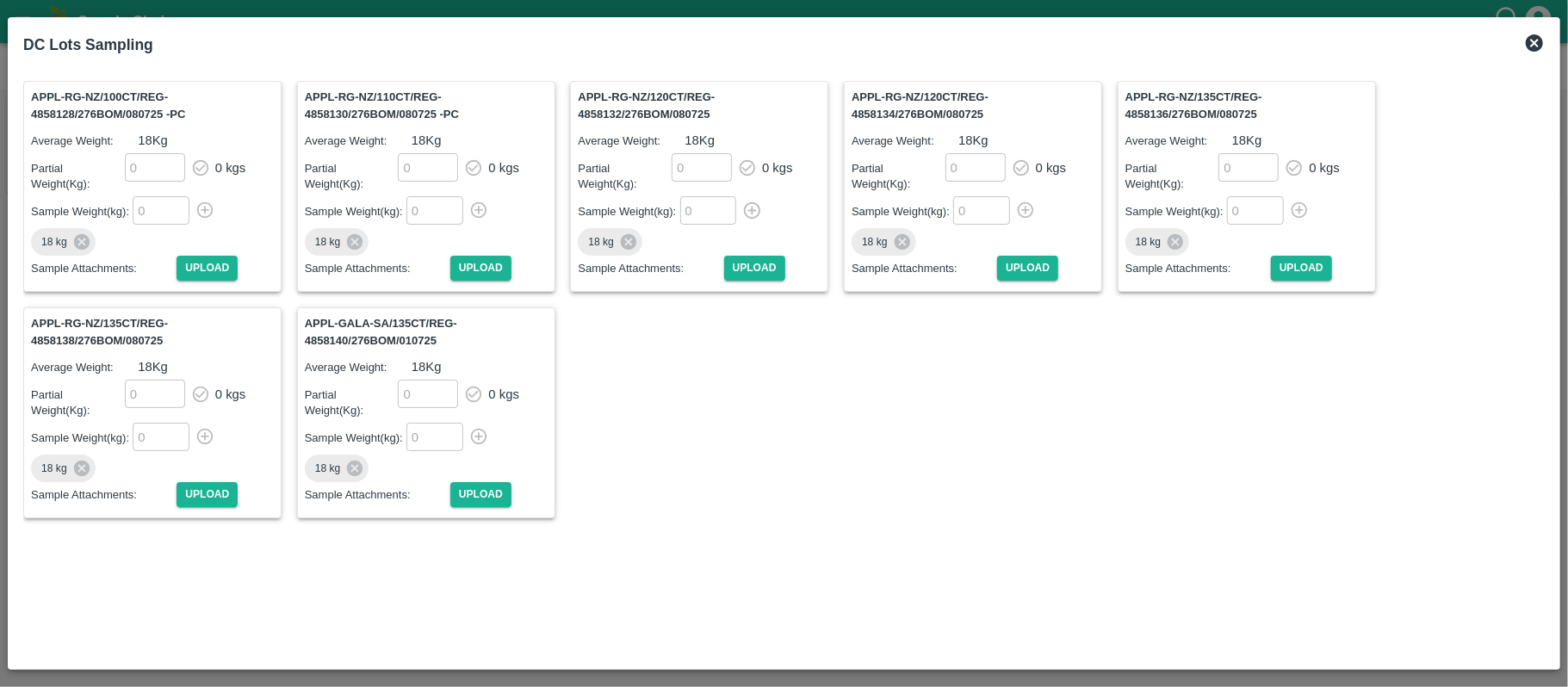
click at [1541, 36] on icon at bounding box center [1534, 43] width 20 height 20
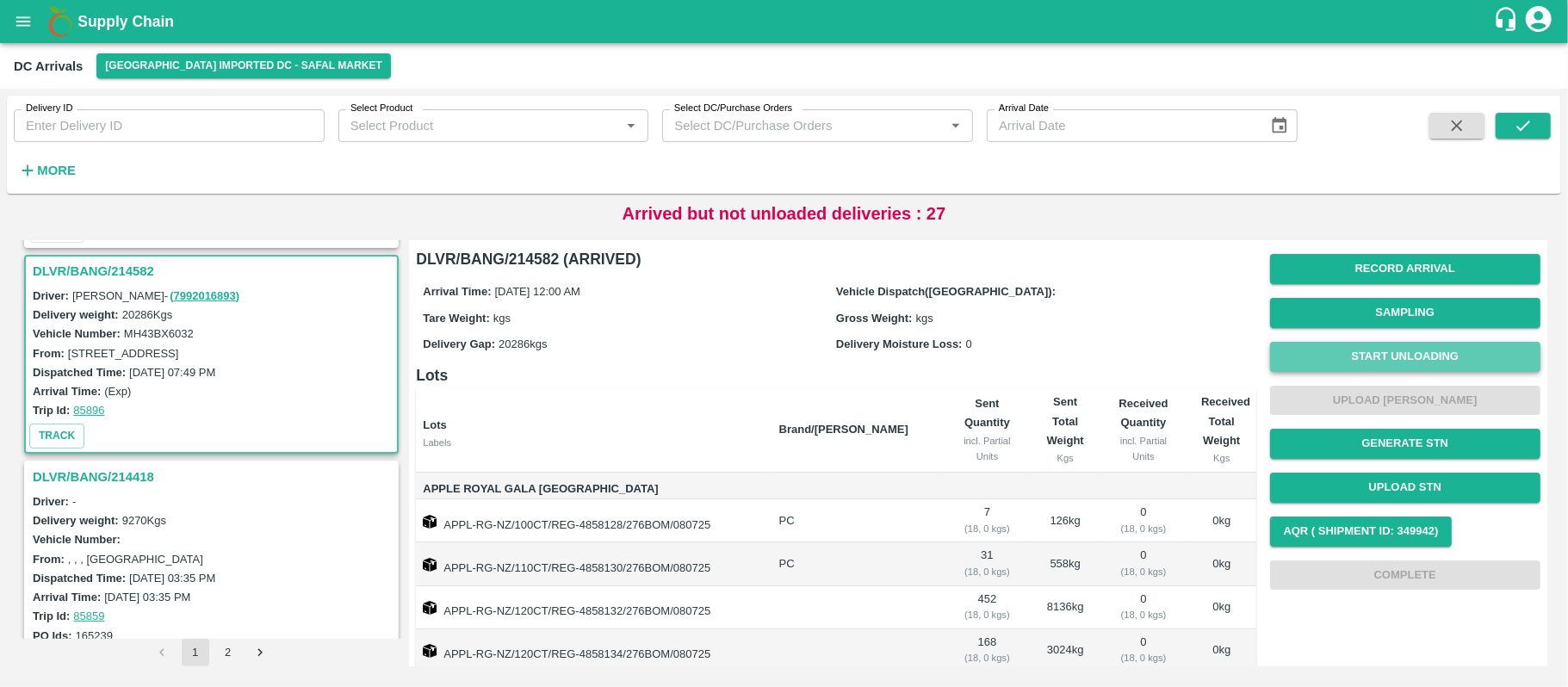
click at [1396, 359] on button "Start Unloading" at bounding box center [1405, 357] width 270 height 30
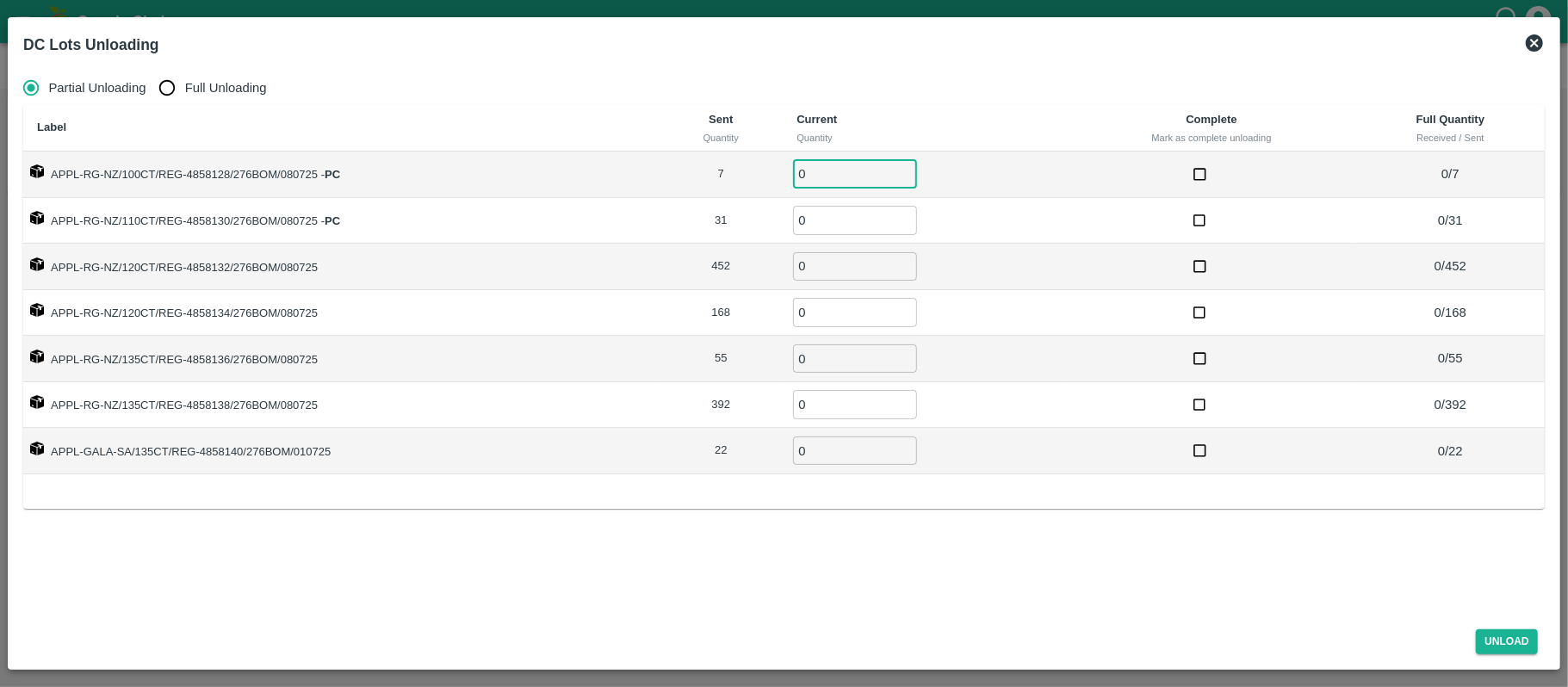
click at [837, 179] on input "0" at bounding box center [854, 174] width 124 height 29
type input "7"
click at [834, 219] on input "0" at bounding box center [854, 220] width 124 height 29
type input "31"
click at [816, 272] on input "0" at bounding box center [854, 266] width 124 height 29
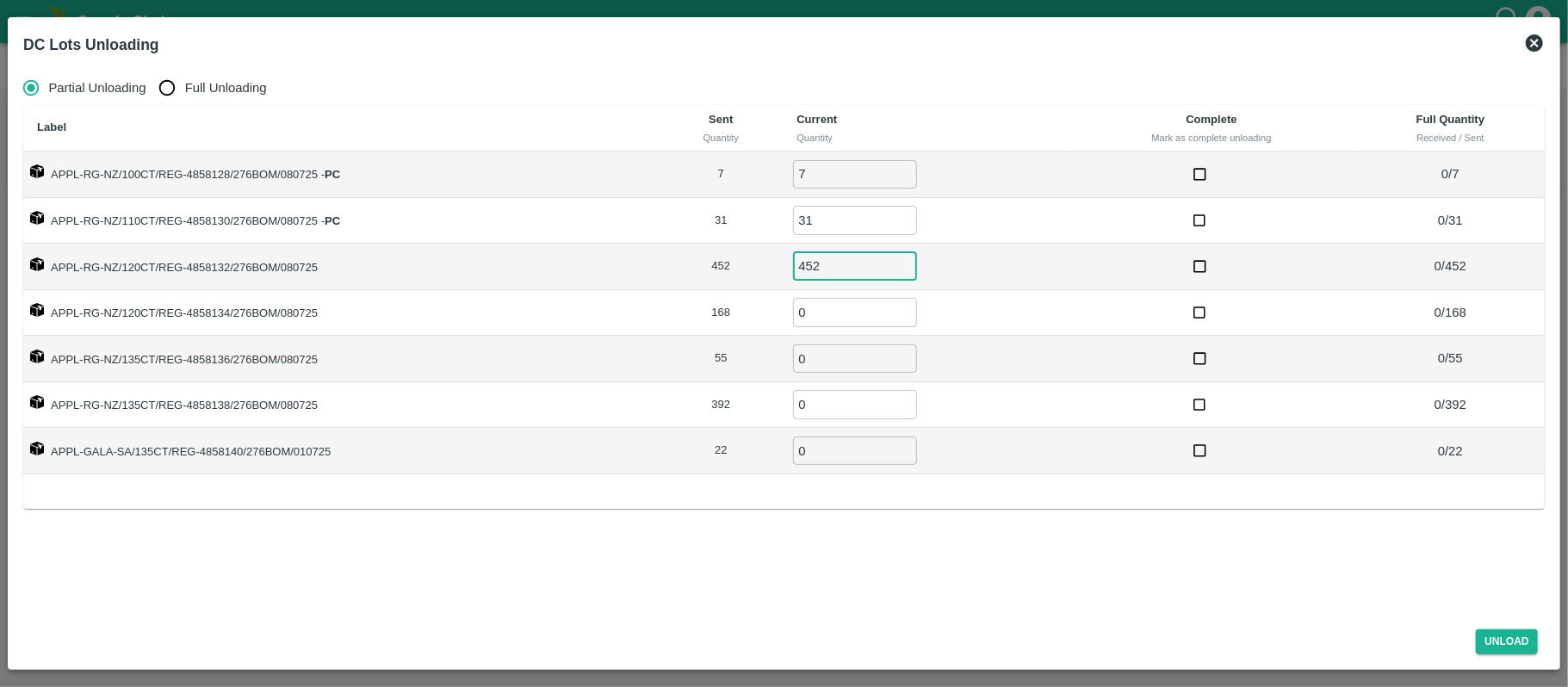
type input "452"
click at [825, 320] on input "0" at bounding box center [854, 312] width 124 height 29
type input "168"
click at [830, 362] on input "0" at bounding box center [854, 358] width 124 height 29
type input "55"
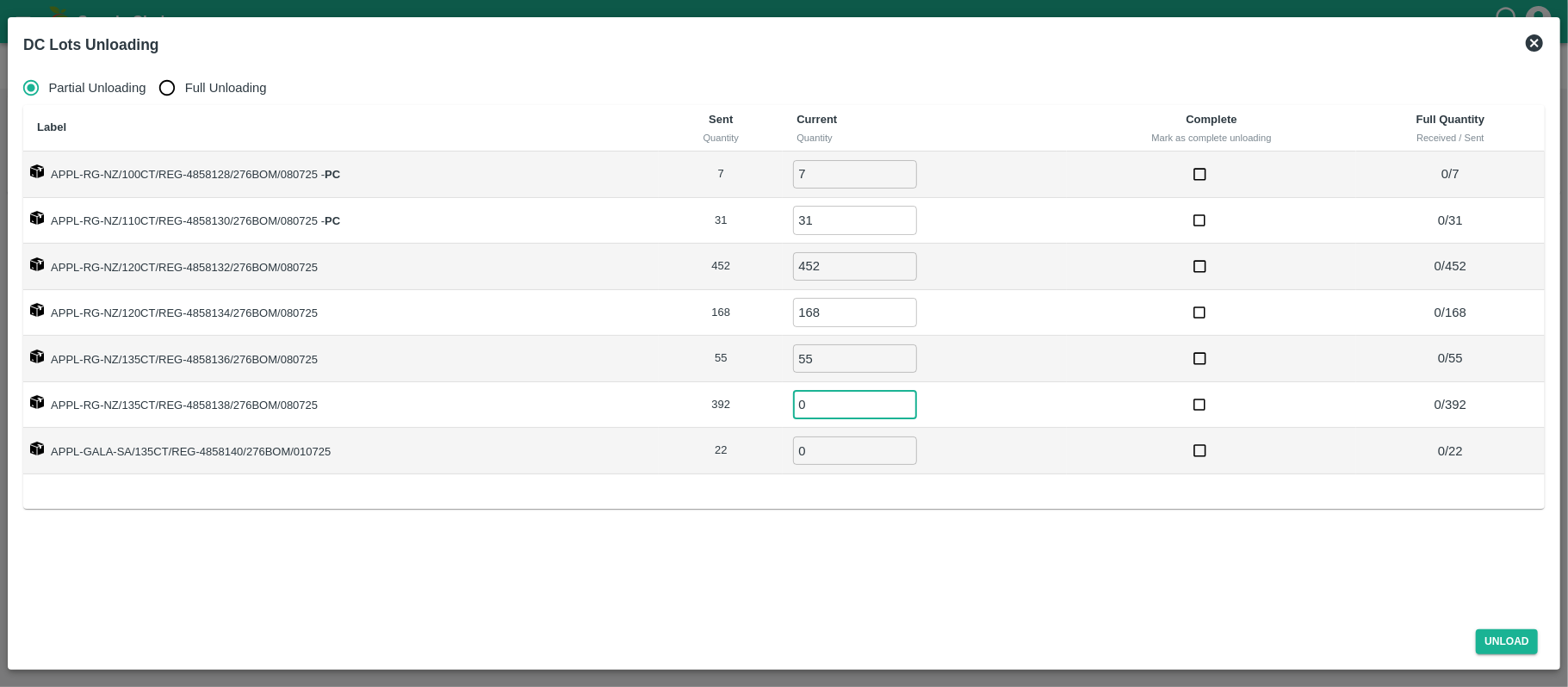
click at [828, 408] on input "0" at bounding box center [854, 404] width 124 height 29
type input "392"
click at [821, 450] on input "0" at bounding box center [854, 451] width 124 height 29
type input "22"
click at [1494, 642] on button "Unload" at bounding box center [1505, 641] width 62 height 25
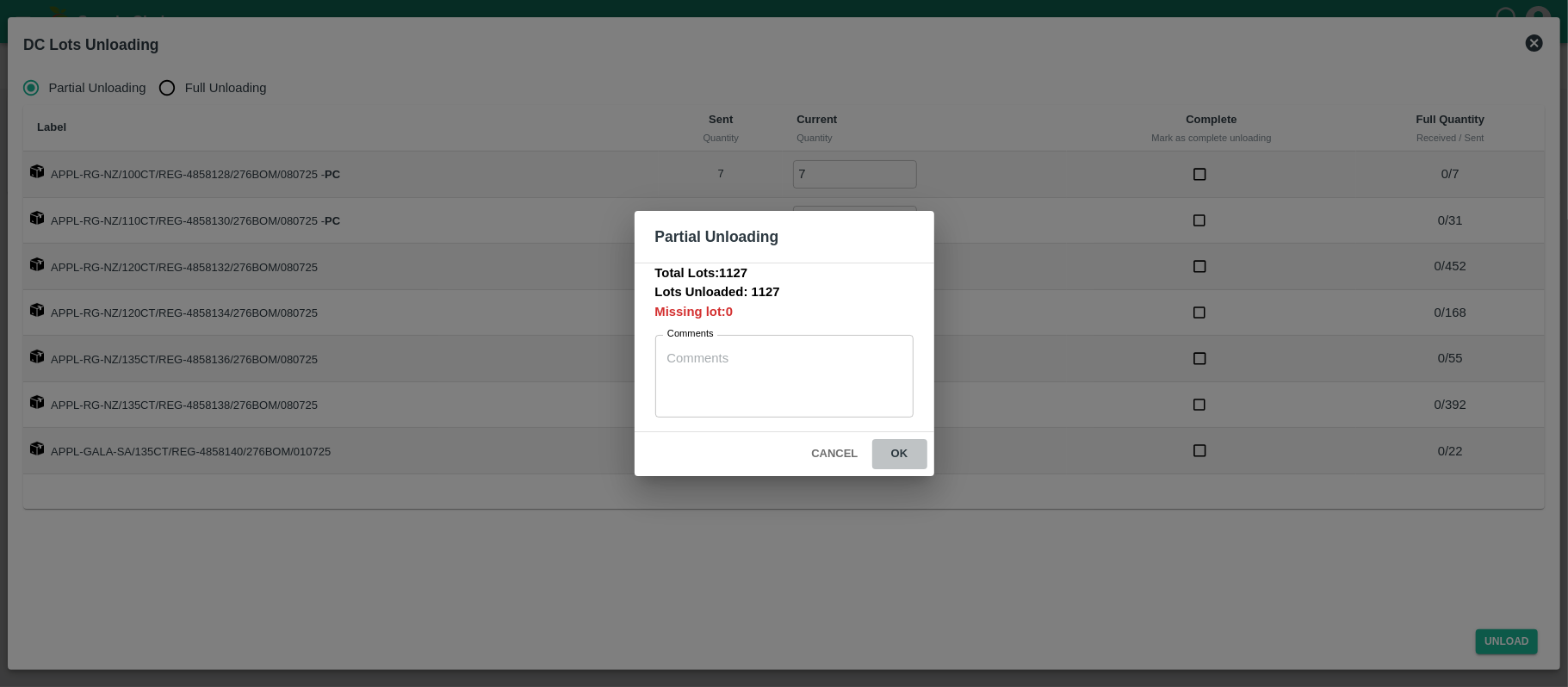
click at [898, 449] on button "ok" at bounding box center [899, 453] width 55 height 30
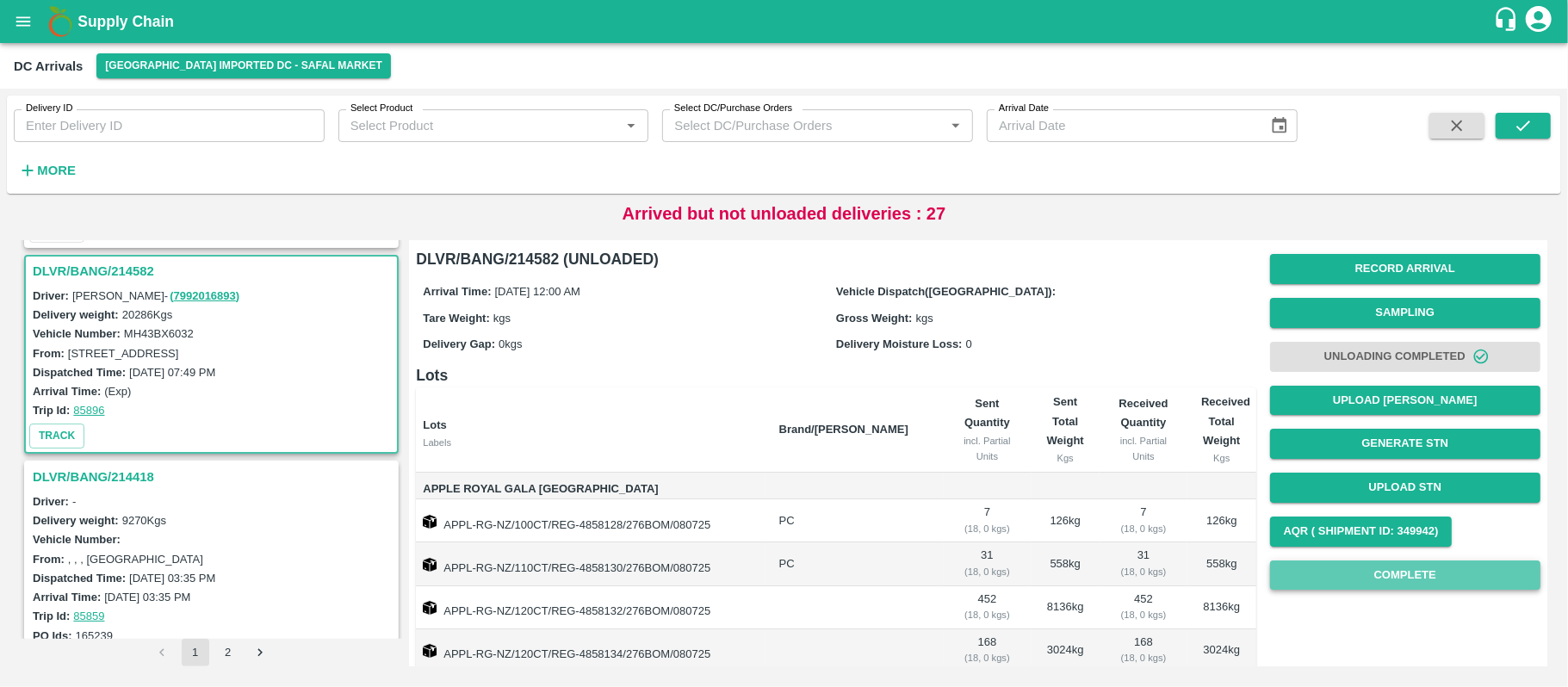
click at [1362, 573] on button "Complete" at bounding box center [1405, 575] width 270 height 30
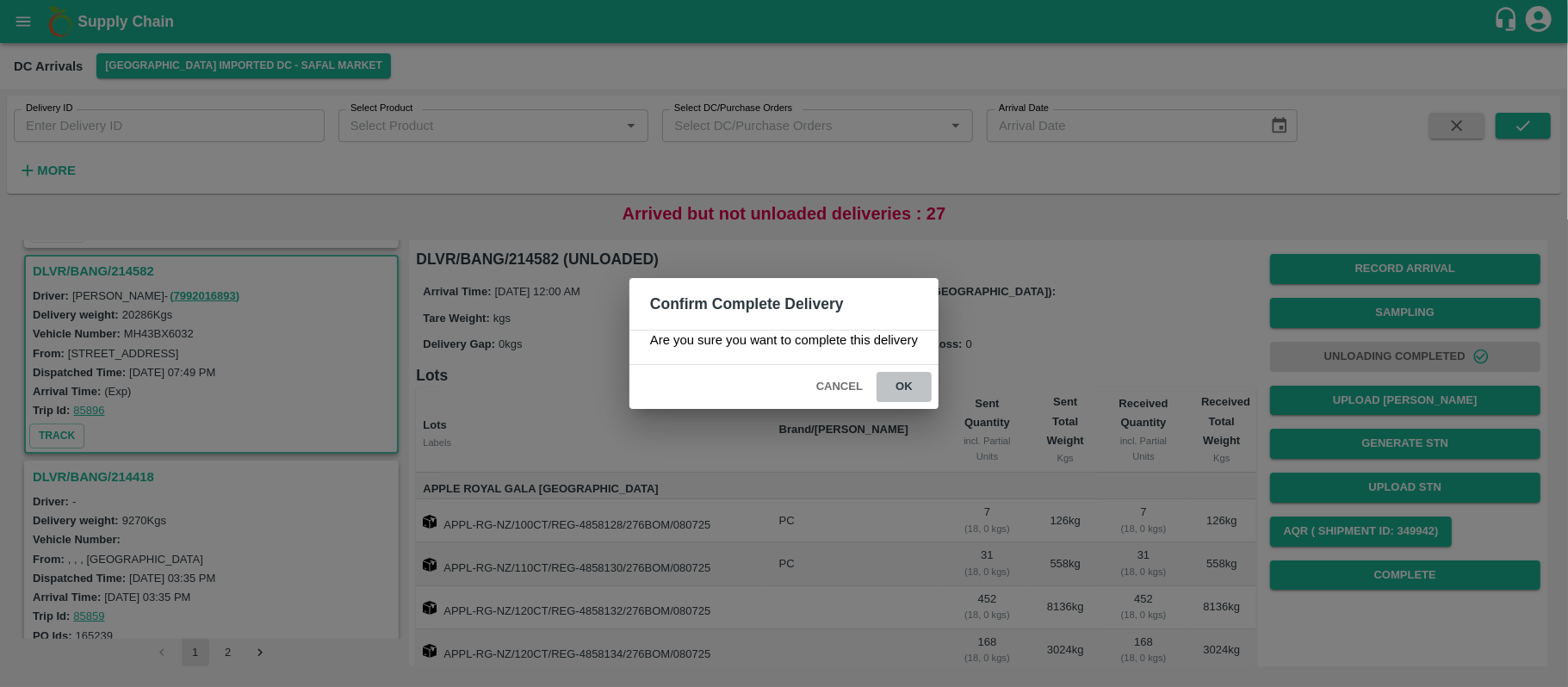
click at [908, 385] on button "ok" at bounding box center [904, 386] width 55 height 30
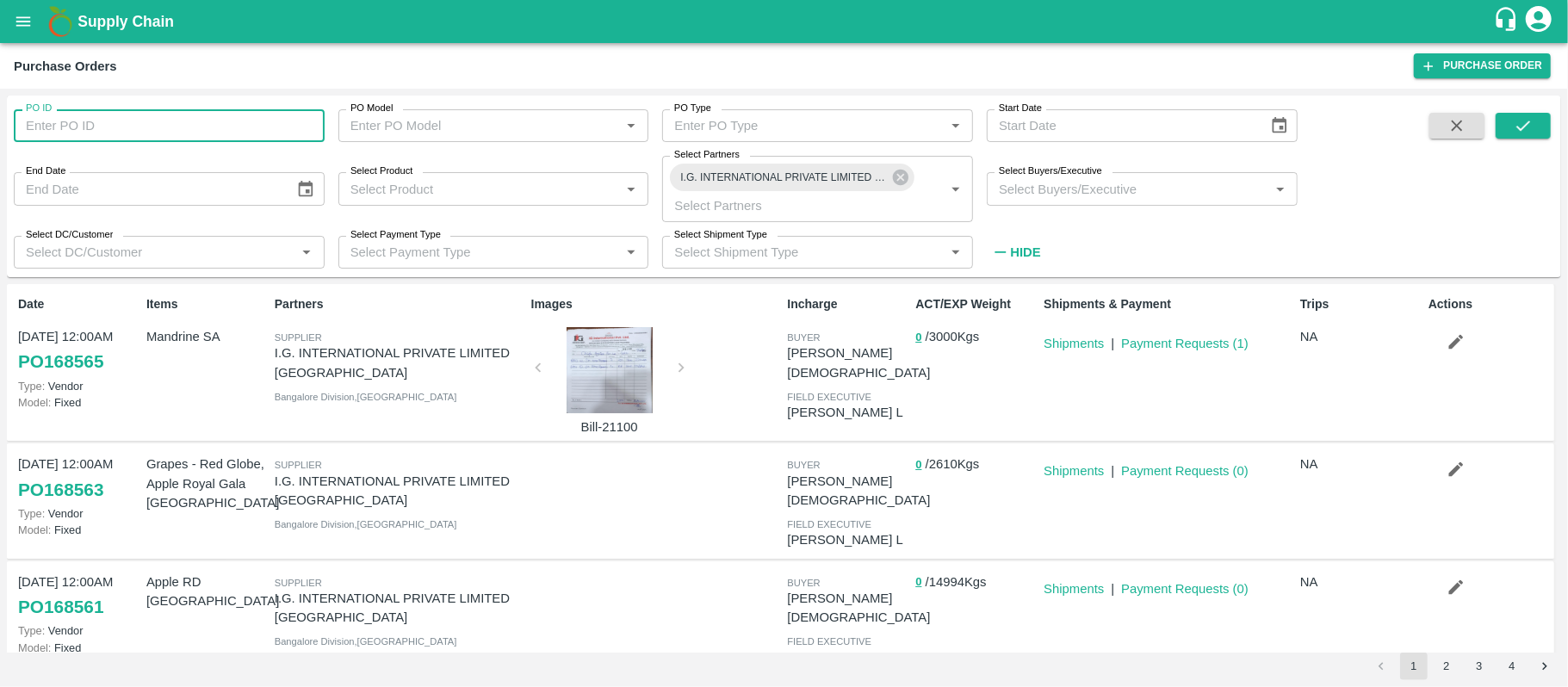
click at [100, 124] on input "PO ID" at bounding box center [169, 126] width 311 height 33
click at [902, 172] on icon at bounding box center [900, 177] width 16 height 16
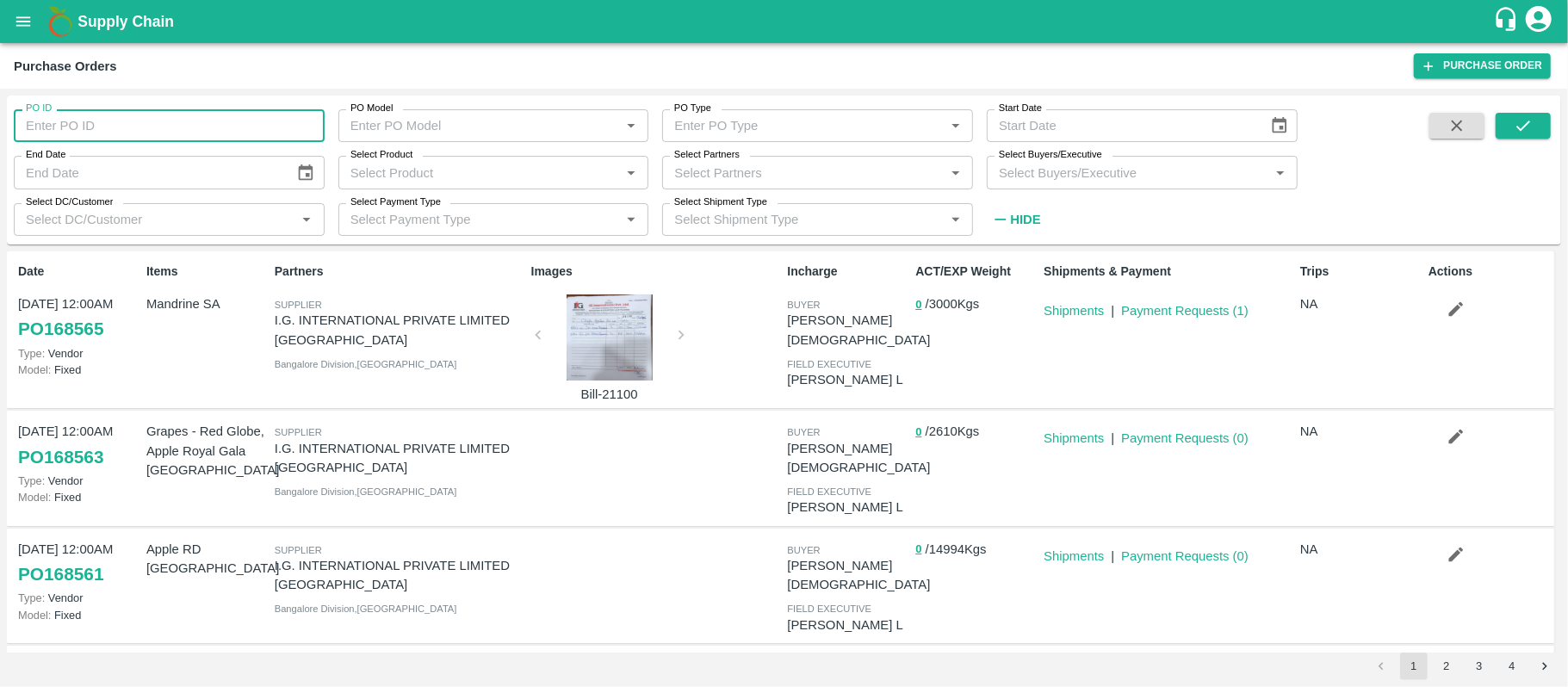
click at [140, 128] on input "PO ID" at bounding box center [169, 126] width 311 height 33
click at [122, 128] on input "PO ID" at bounding box center [169, 126] width 311 height 33
click at [105, 121] on input "PO ID" at bounding box center [169, 126] width 311 height 33
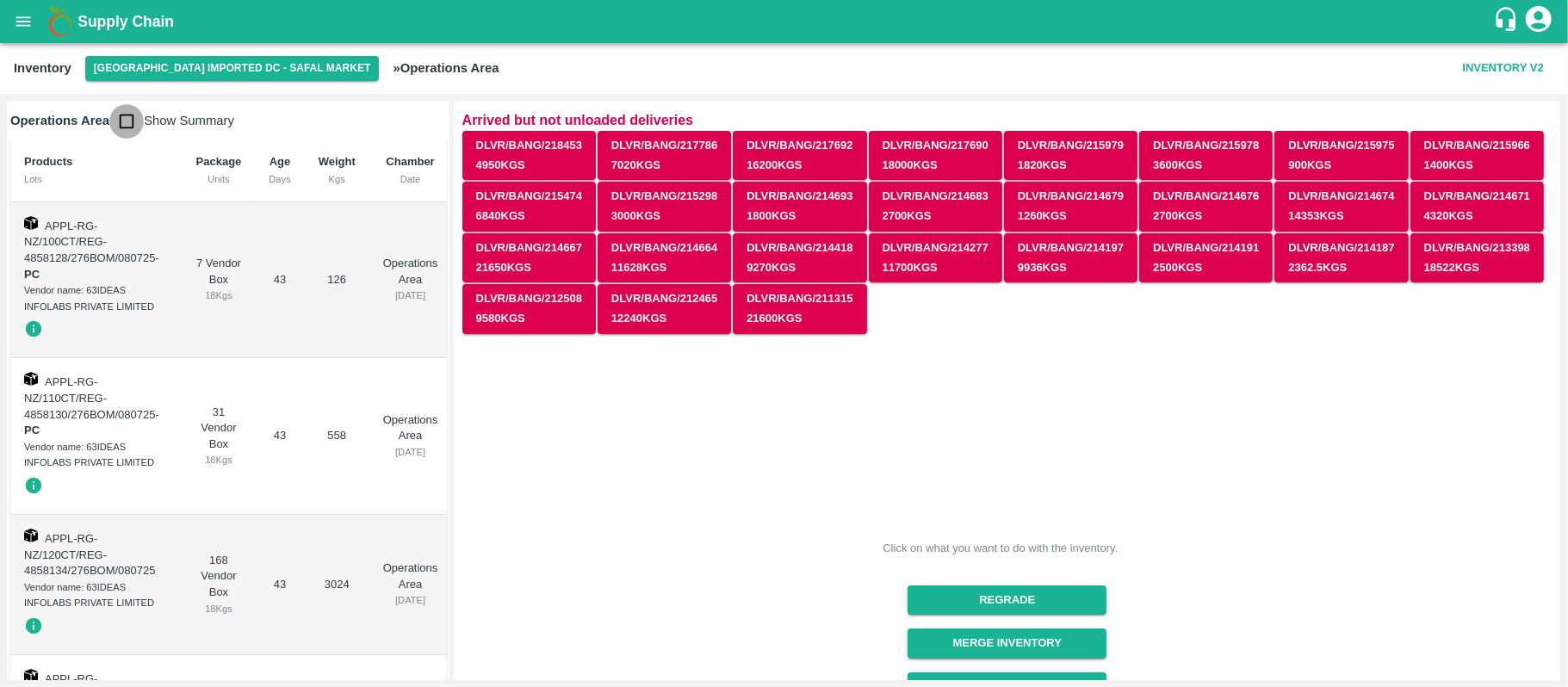
click at [122, 111] on input "checkbox" at bounding box center [126, 120] width 34 height 34
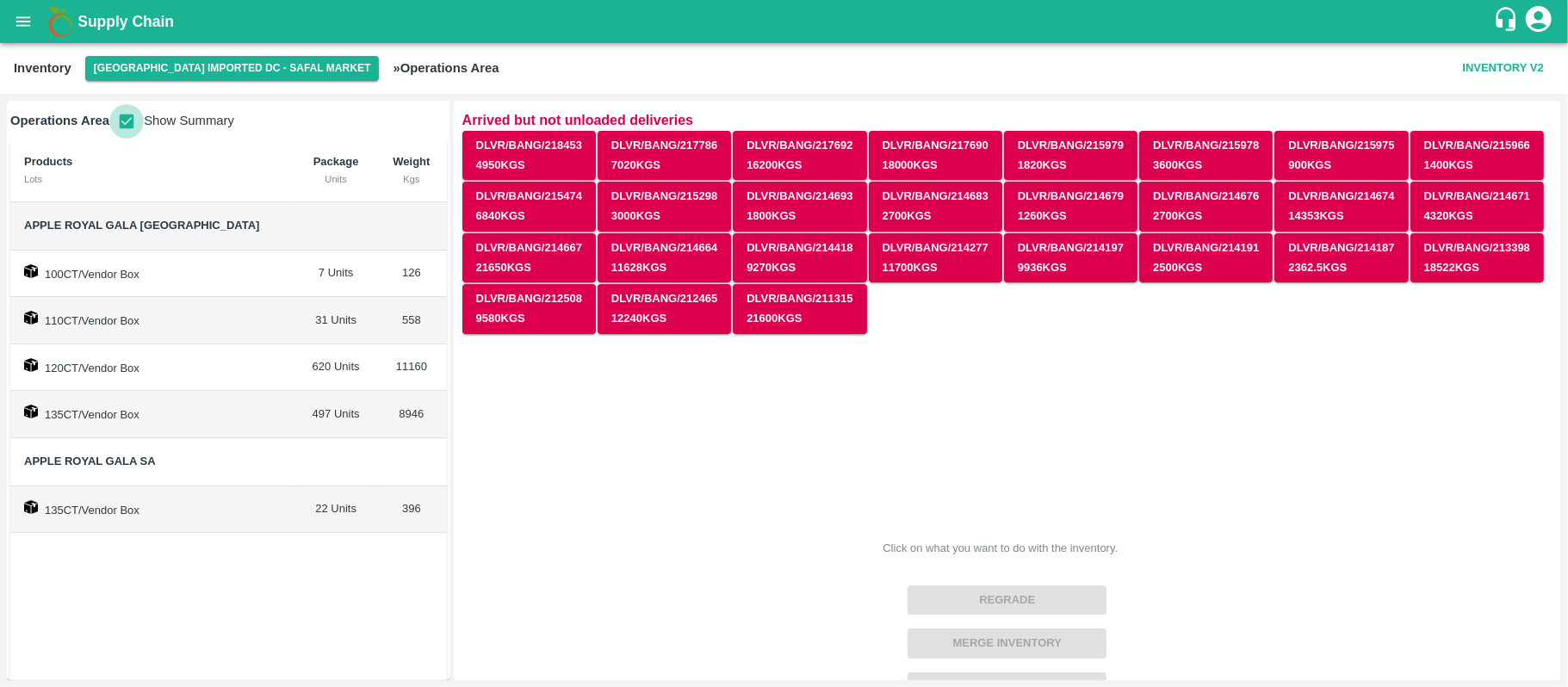
click at [118, 124] on input "checkbox" at bounding box center [126, 120] width 34 height 34
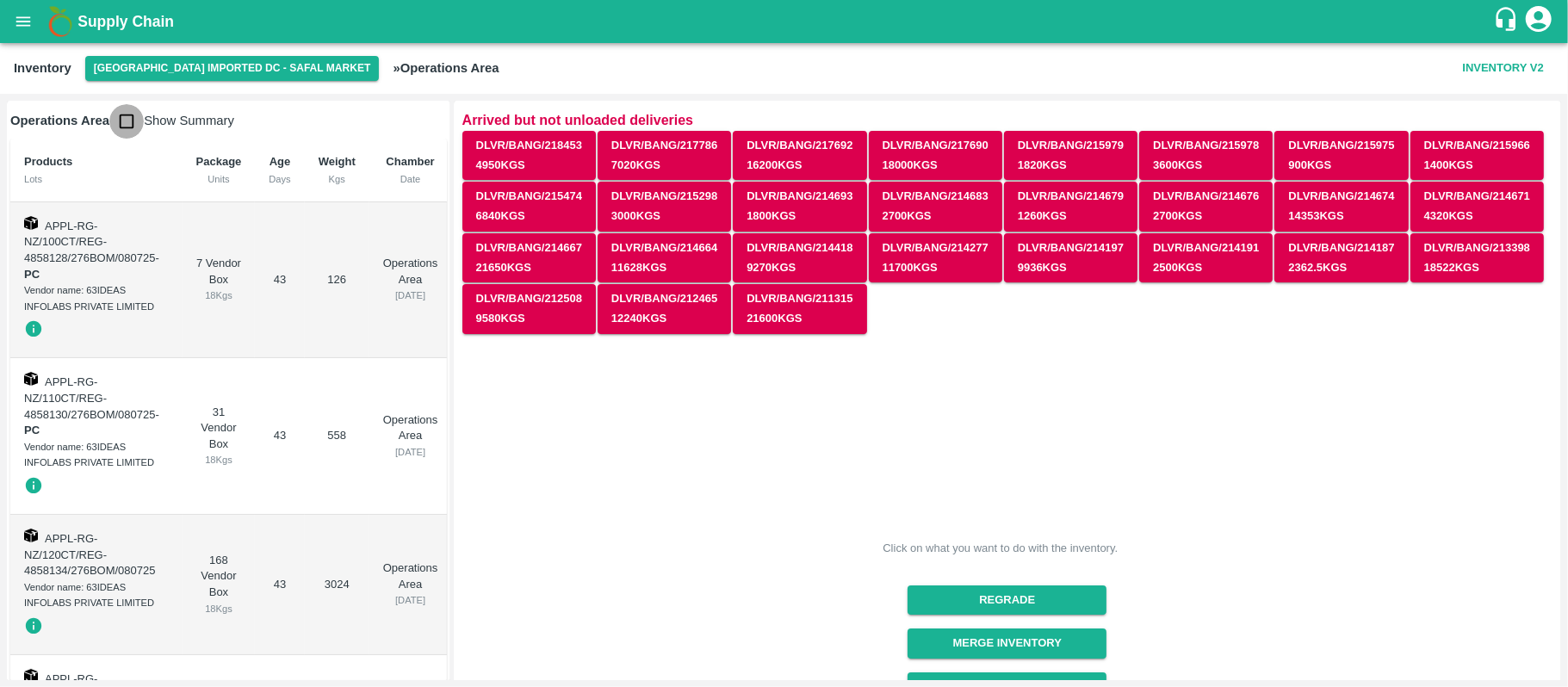
click at [134, 117] on input "checkbox" at bounding box center [126, 120] width 34 height 34
checkbox input "true"
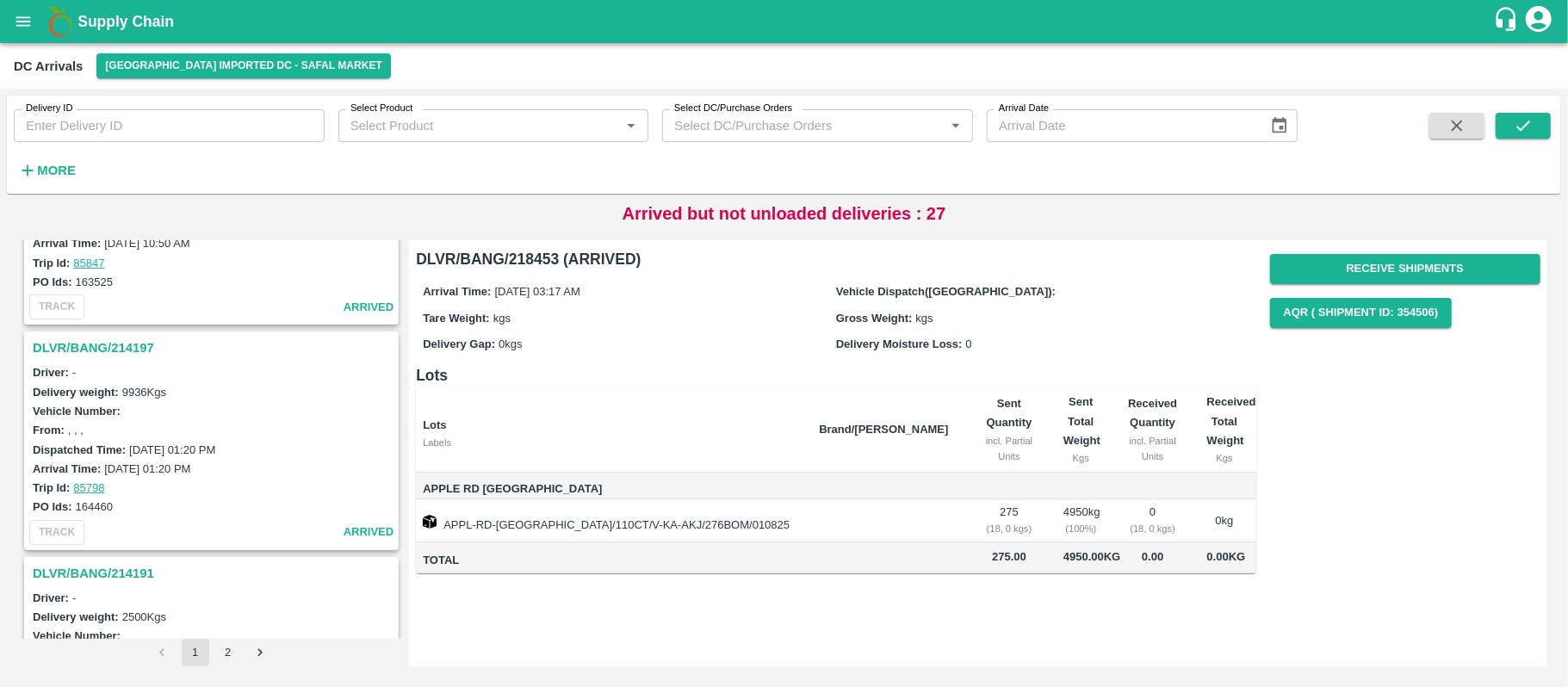
scroll to position [5197, 0]
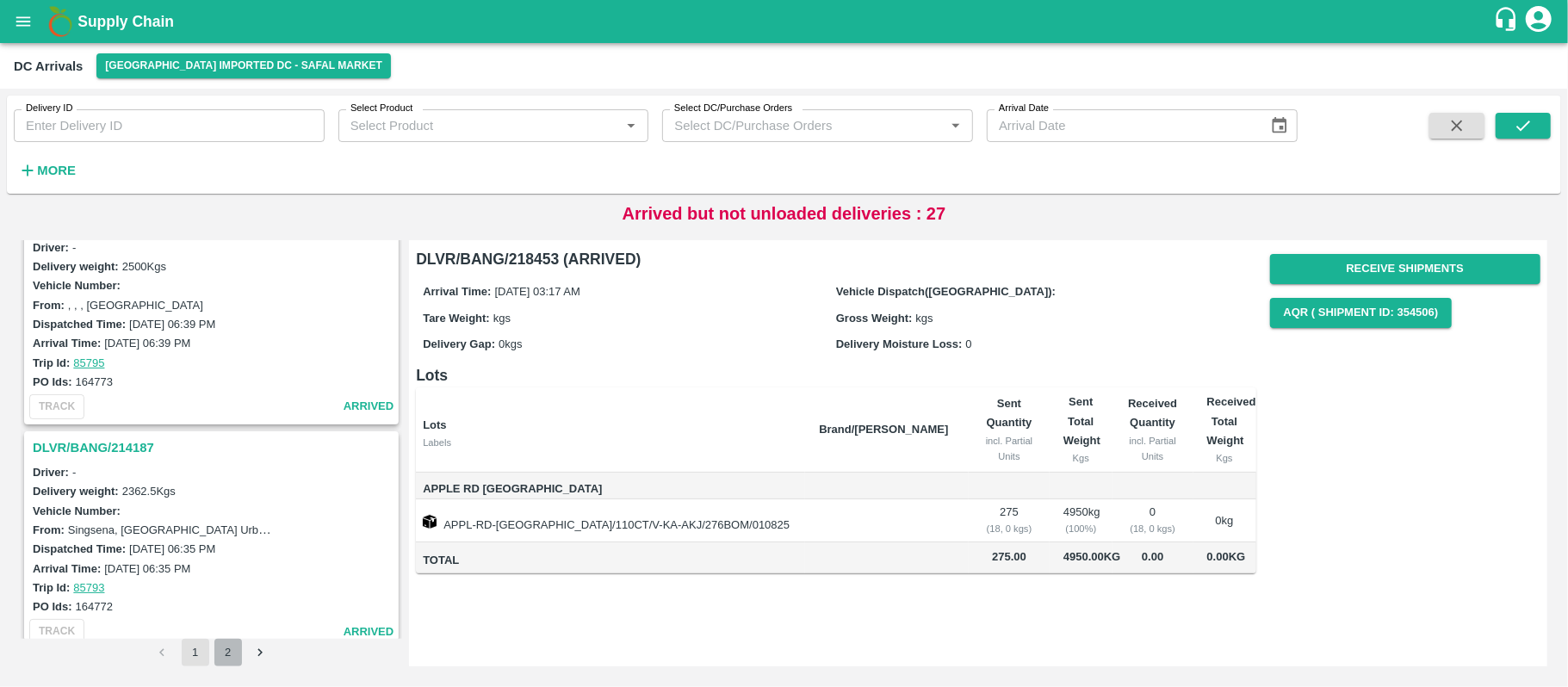
click at [217, 653] on button "2" at bounding box center [228, 653] width 28 height 28
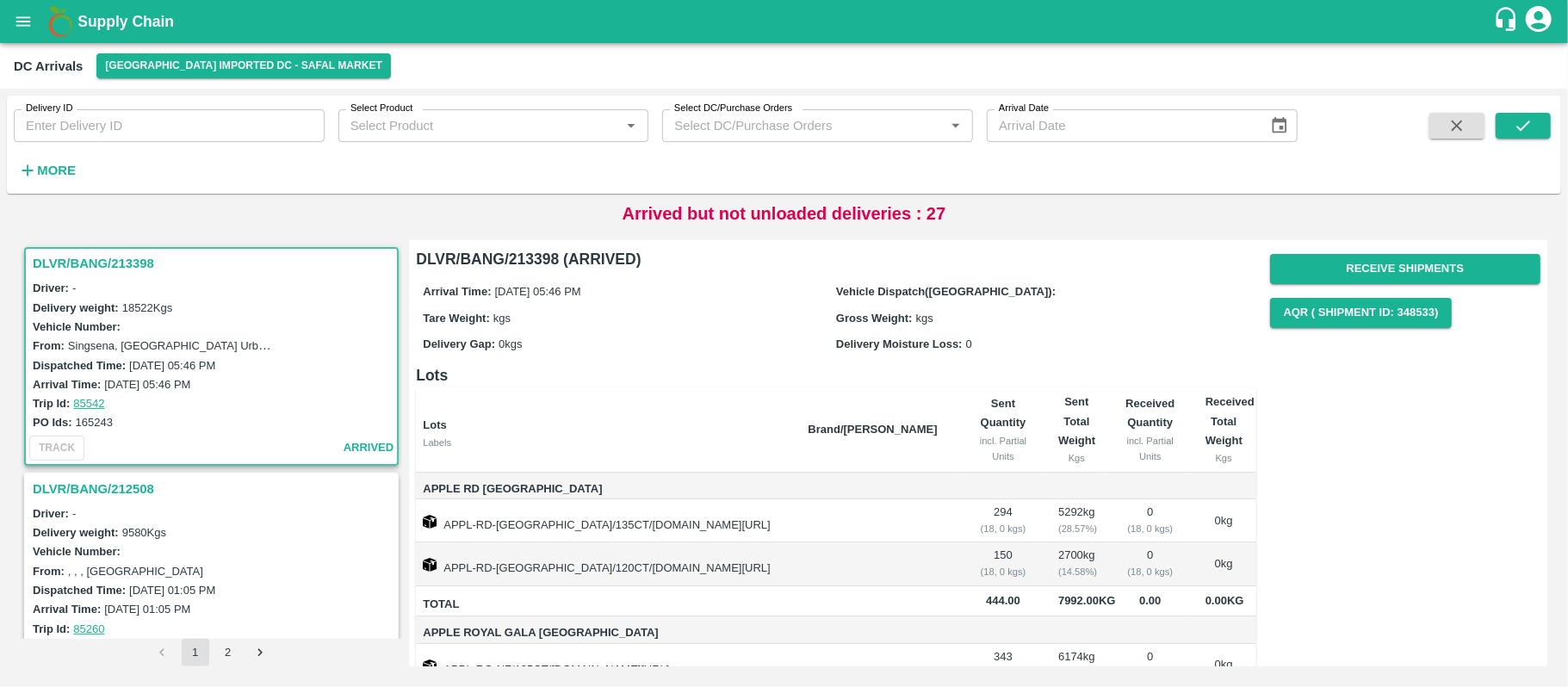
click at [98, 263] on h3 "DLVR/BANG/213398" at bounding box center [214, 263] width 362 height 22
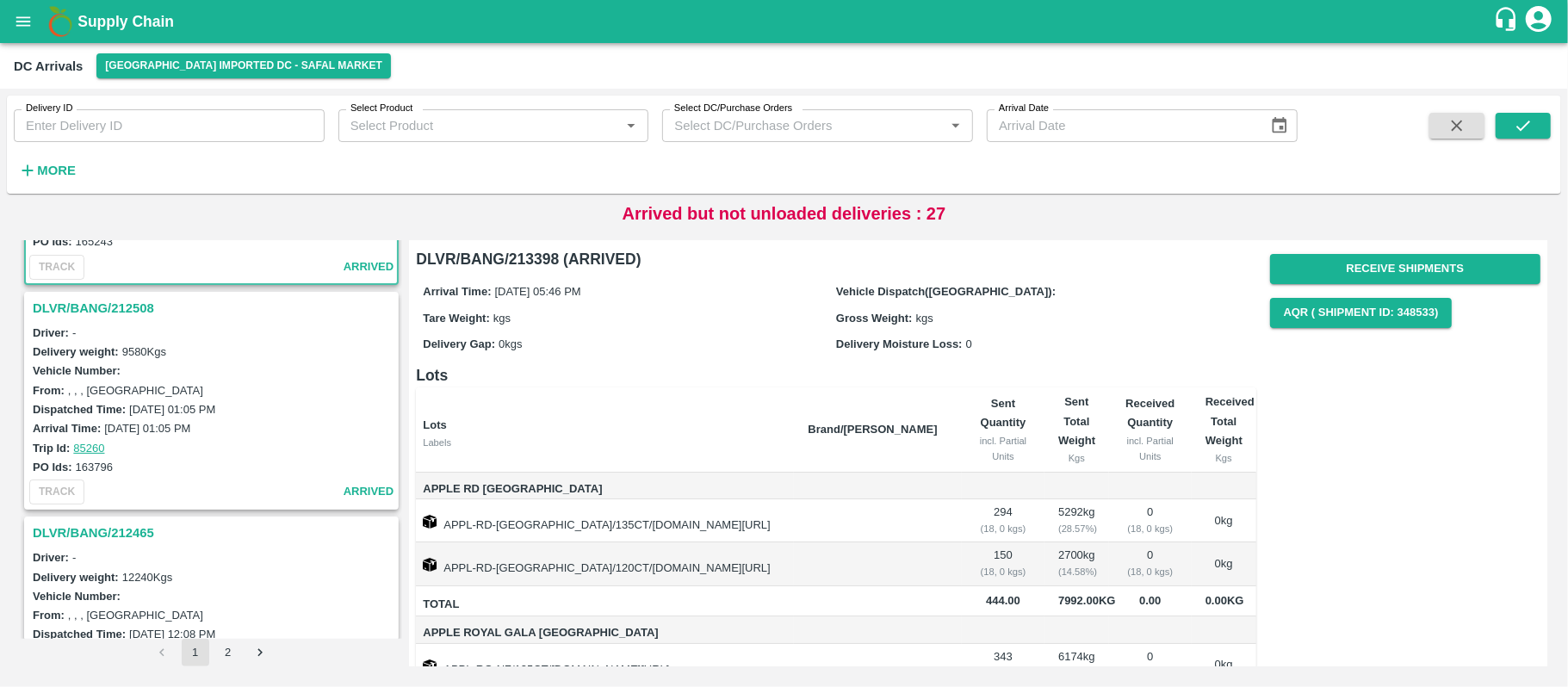
scroll to position [182, 0]
click at [129, 303] on h3 "DLVR/BANG/212508" at bounding box center [214, 306] width 362 height 22
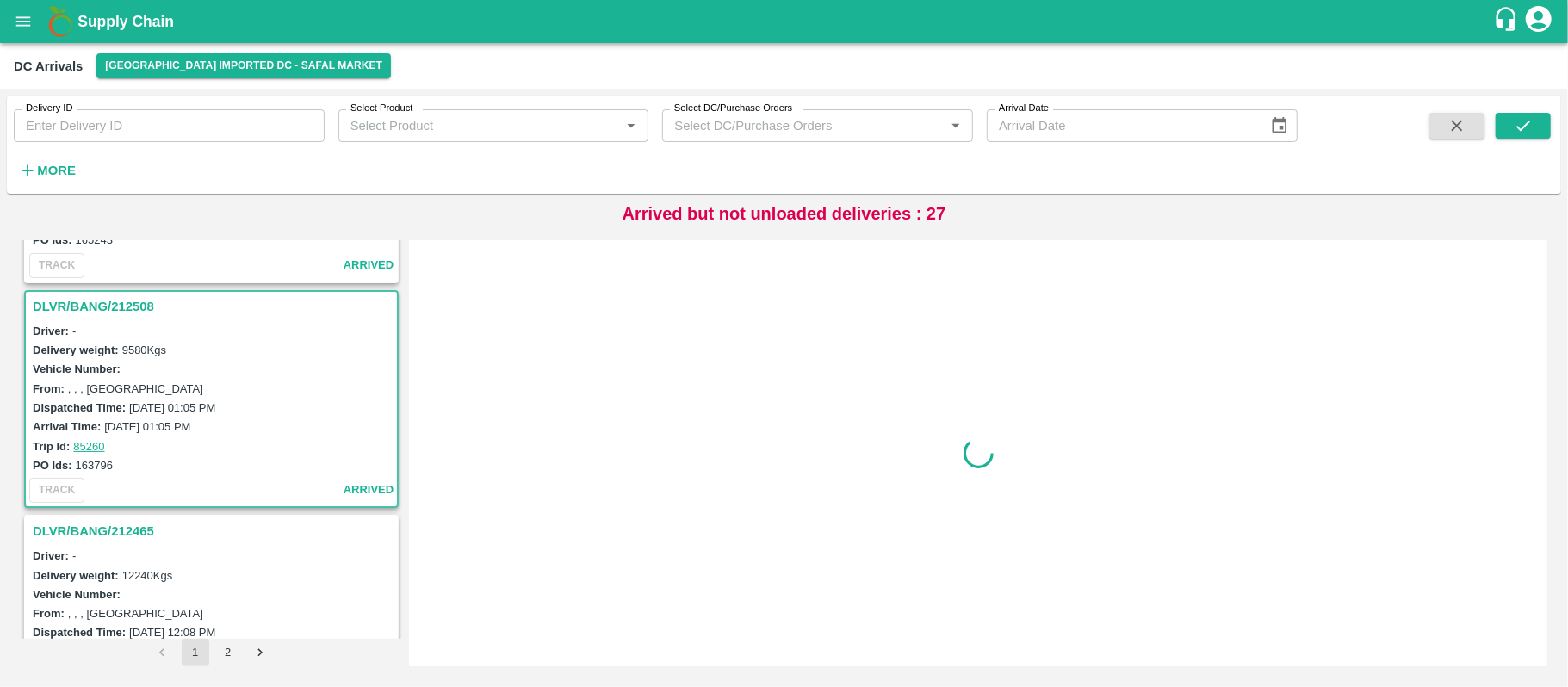
scroll to position [231, 0]
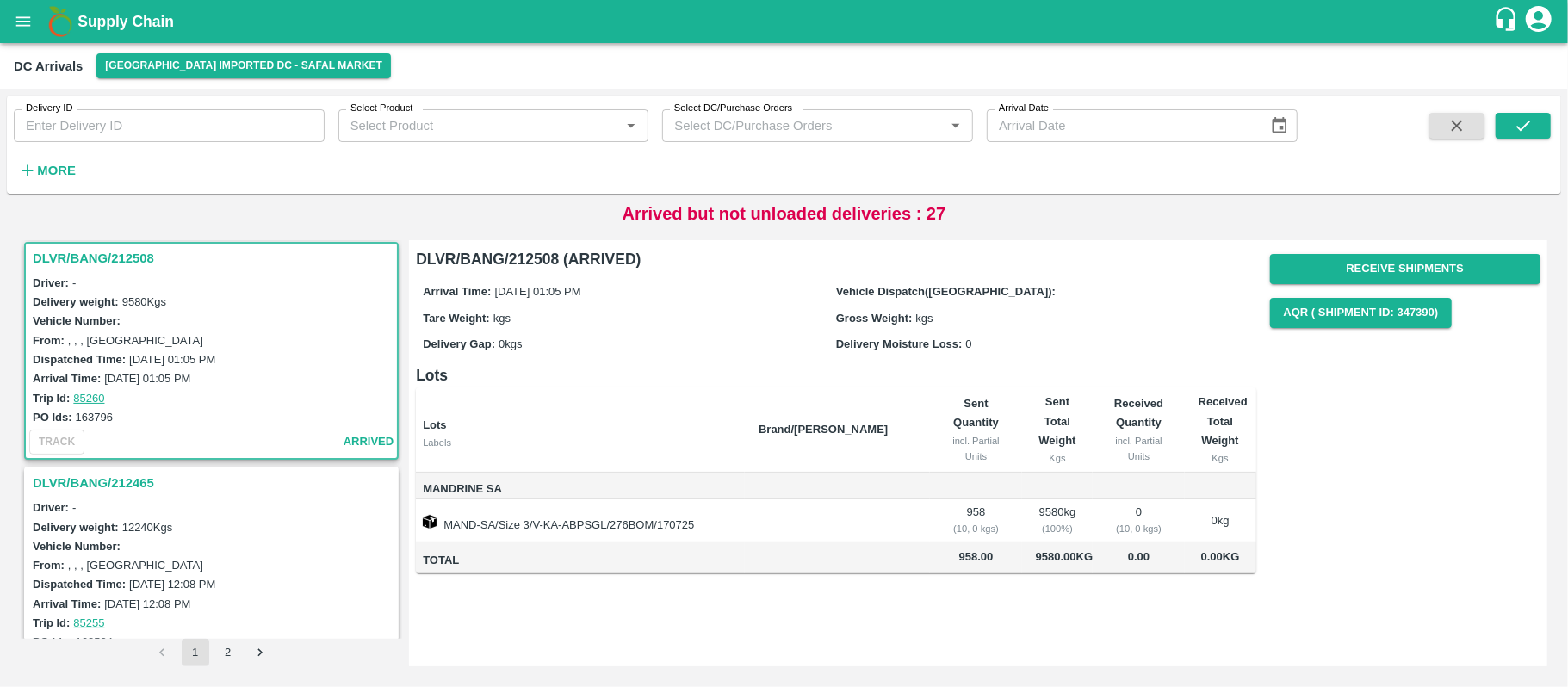
click at [118, 473] on h3 "DLVR/BANG/212465" at bounding box center [214, 483] width 362 height 22
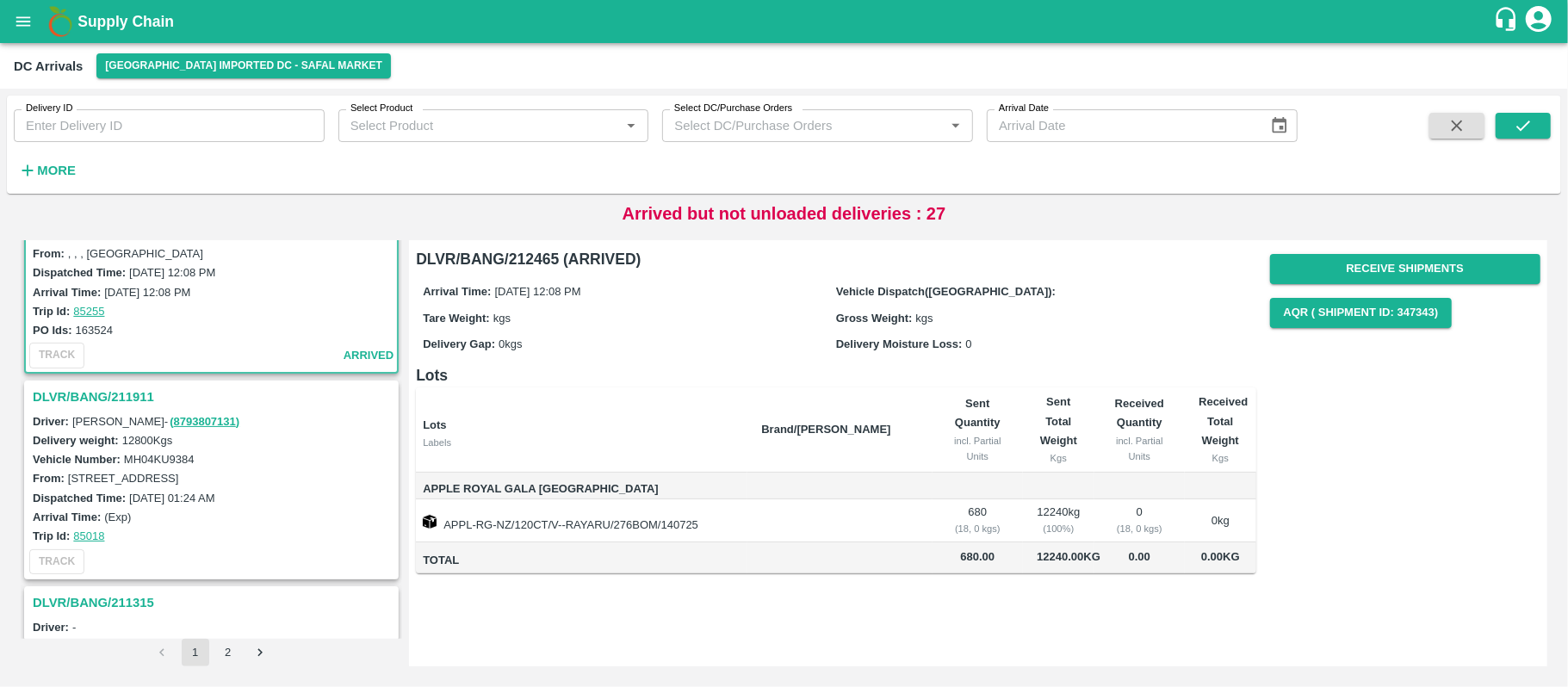
scroll to position [544, 0]
click at [114, 385] on h3 "DLVR/BANG/211911" at bounding box center [214, 395] width 362 height 22
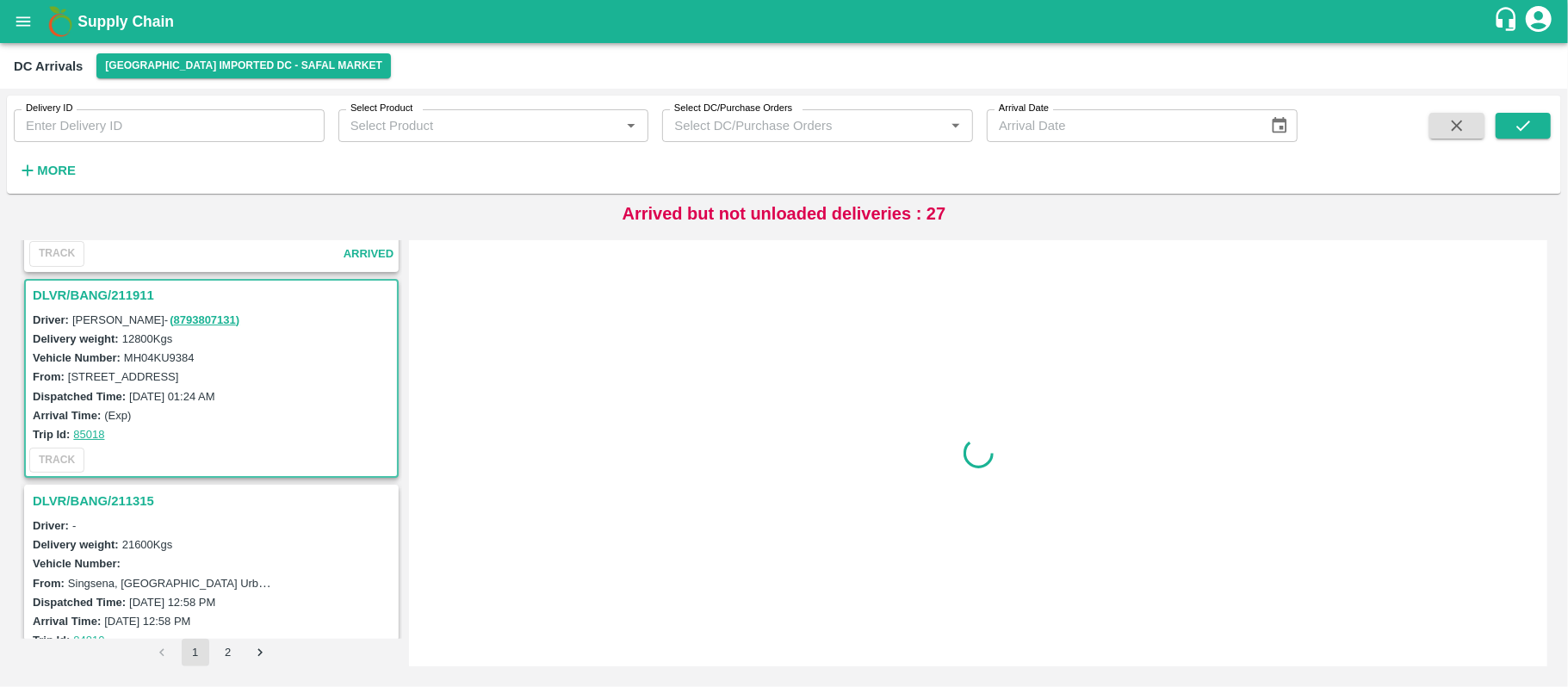
scroll to position [680, 0]
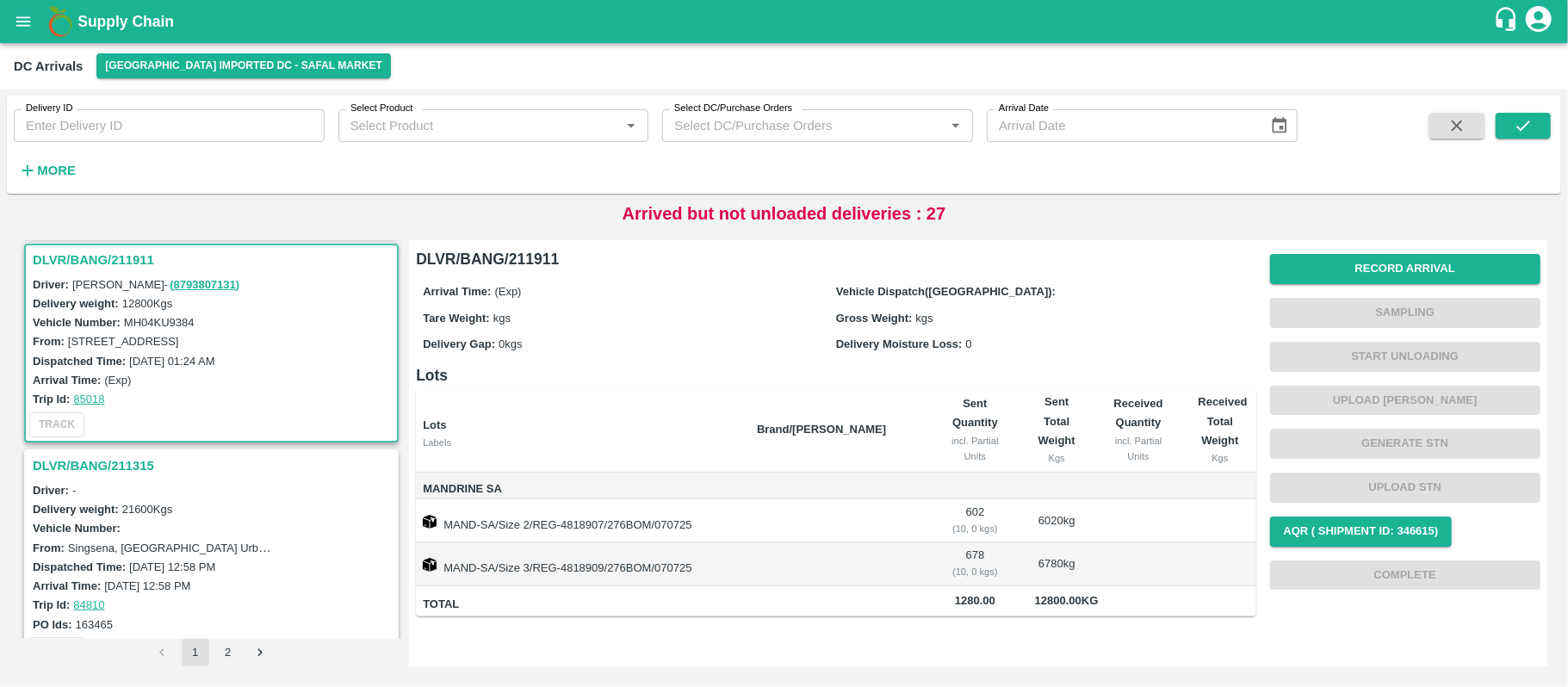
click at [136, 460] on h3 "DLVR/BANG/211315" at bounding box center [214, 465] width 362 height 22
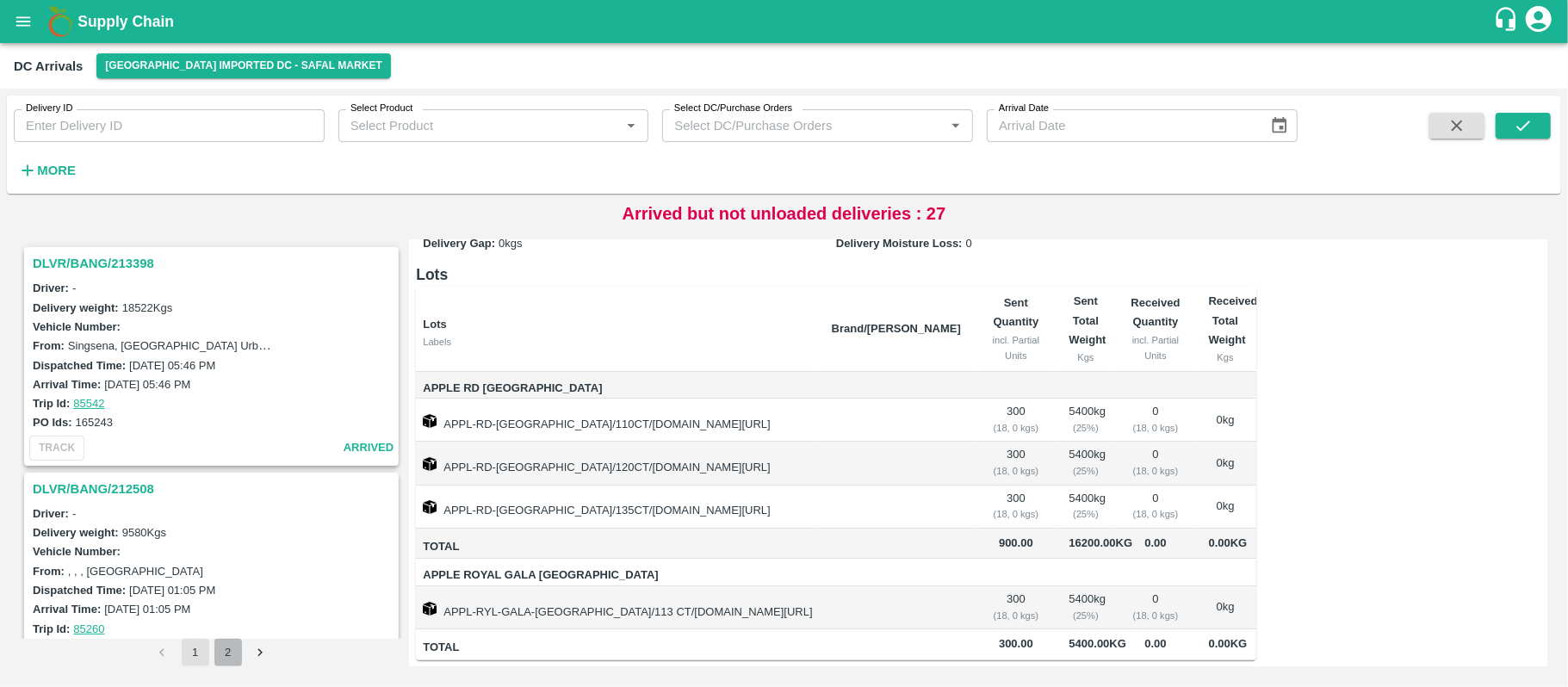
click at [231, 654] on button "2" at bounding box center [228, 653] width 28 height 28
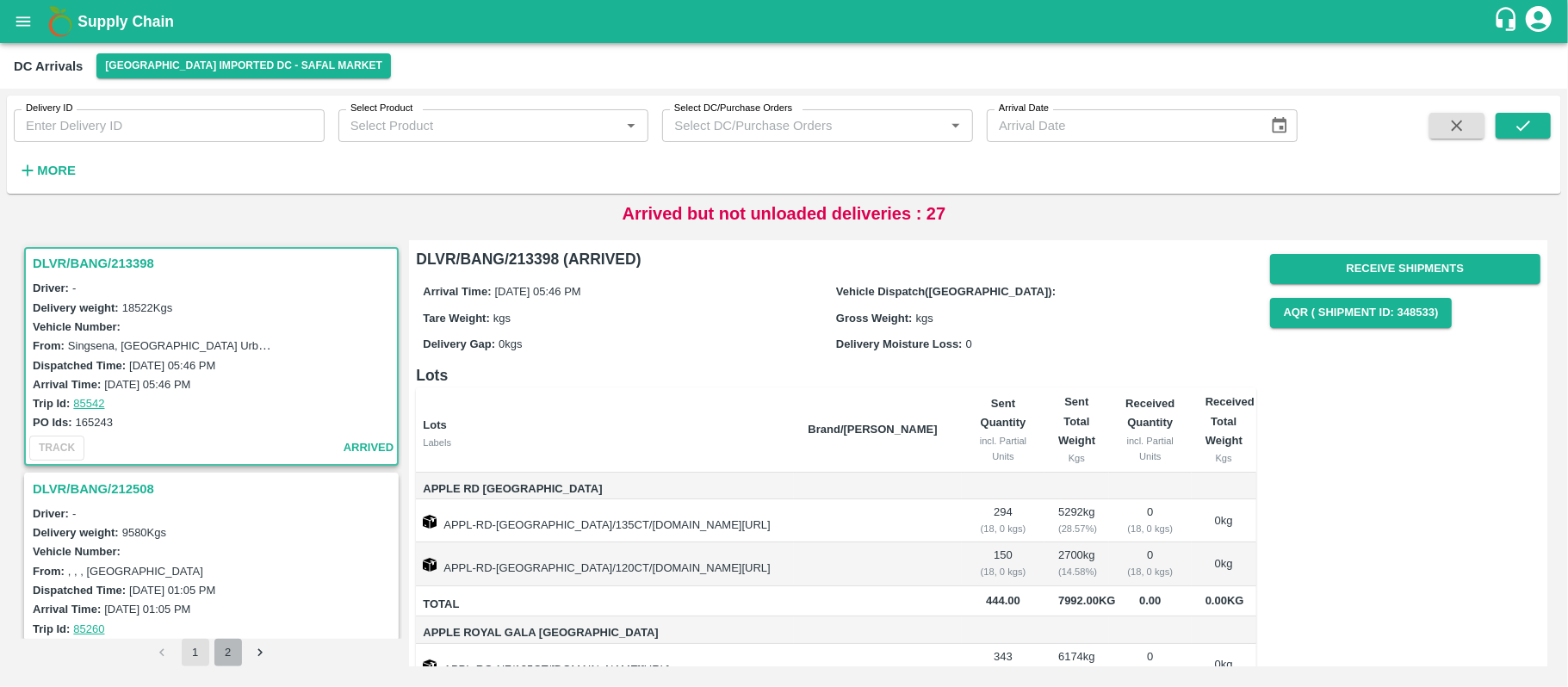
click at [225, 656] on button "2" at bounding box center [228, 653] width 28 height 28
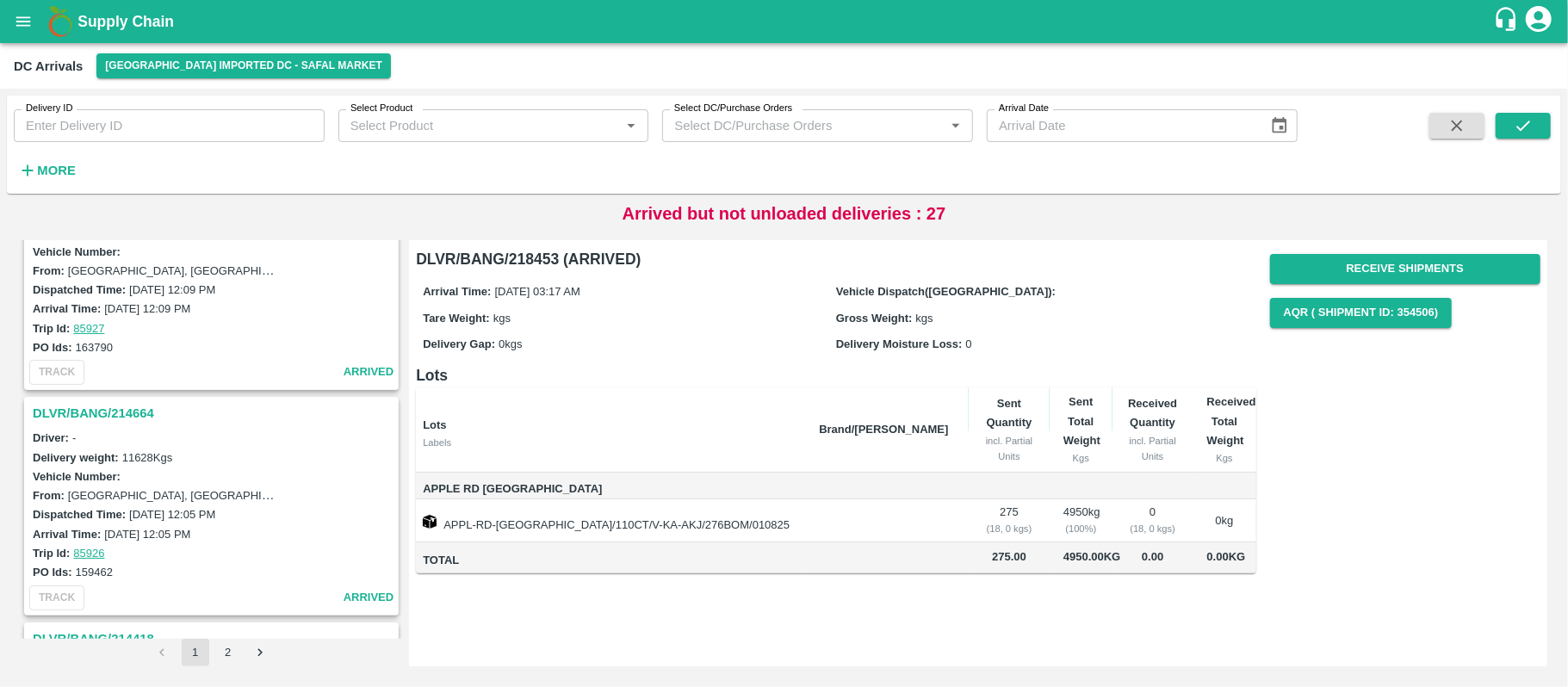
scroll to position [4105, 0]
click at [98, 403] on h3 "DLVR/BANG/214664" at bounding box center [214, 414] width 362 height 22
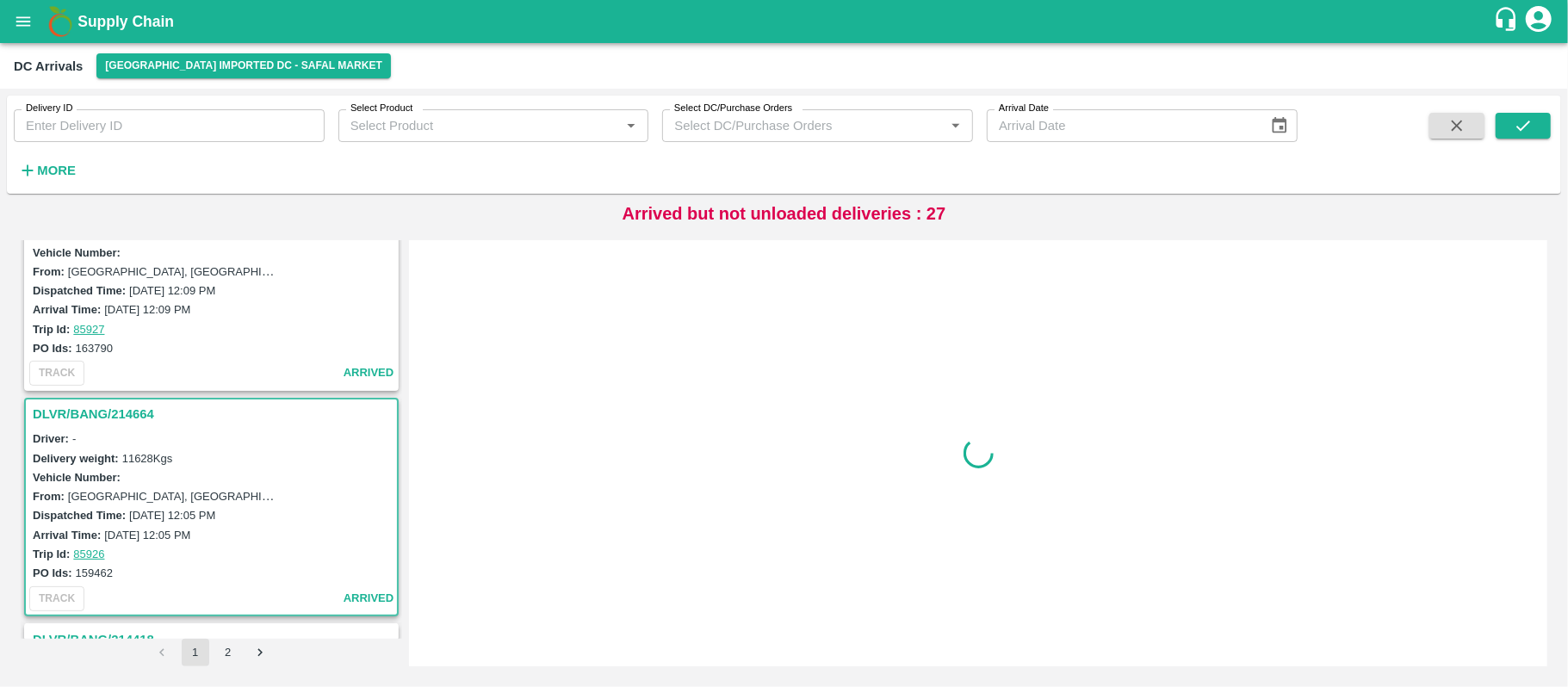
scroll to position [4250, 0]
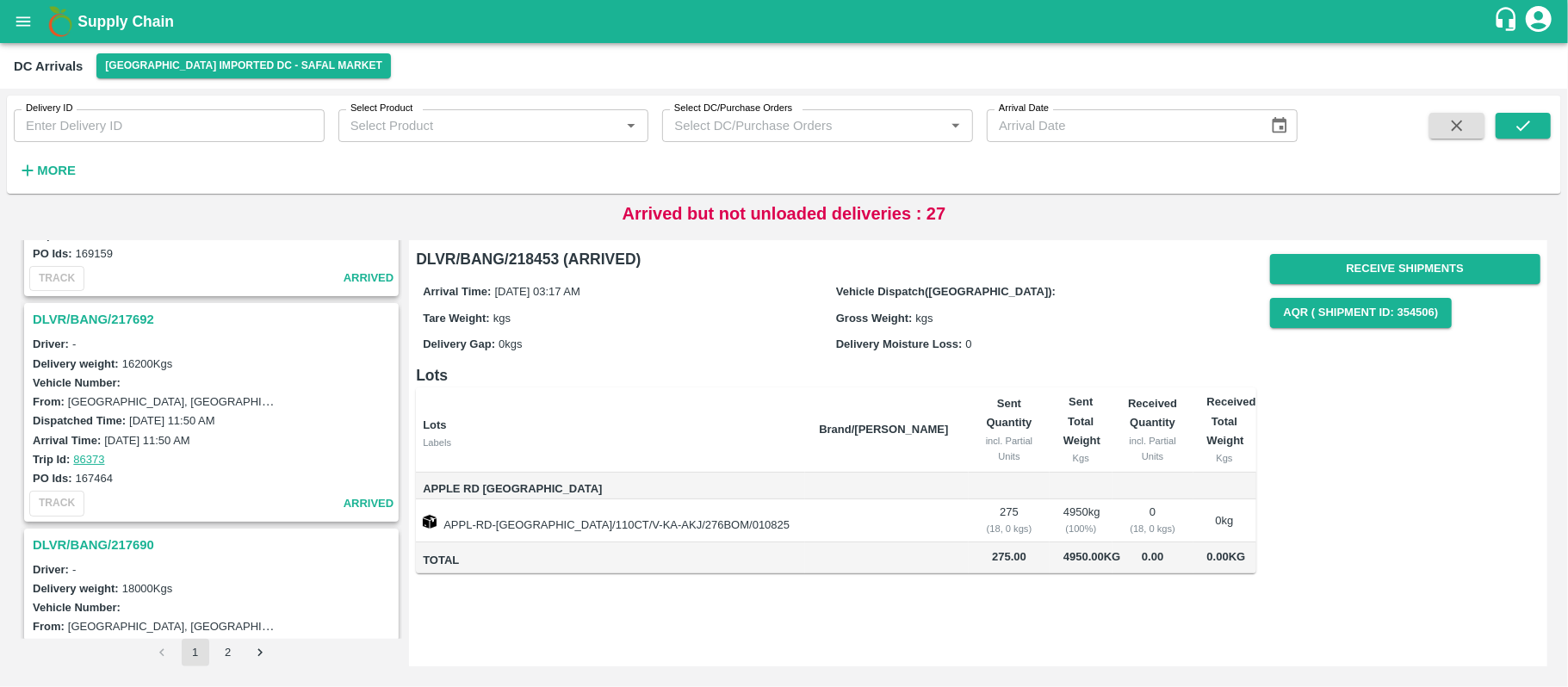
scroll to position [396, 0]
click at [97, 312] on h3 "DLVR/BANG/217692" at bounding box center [214, 317] width 362 height 22
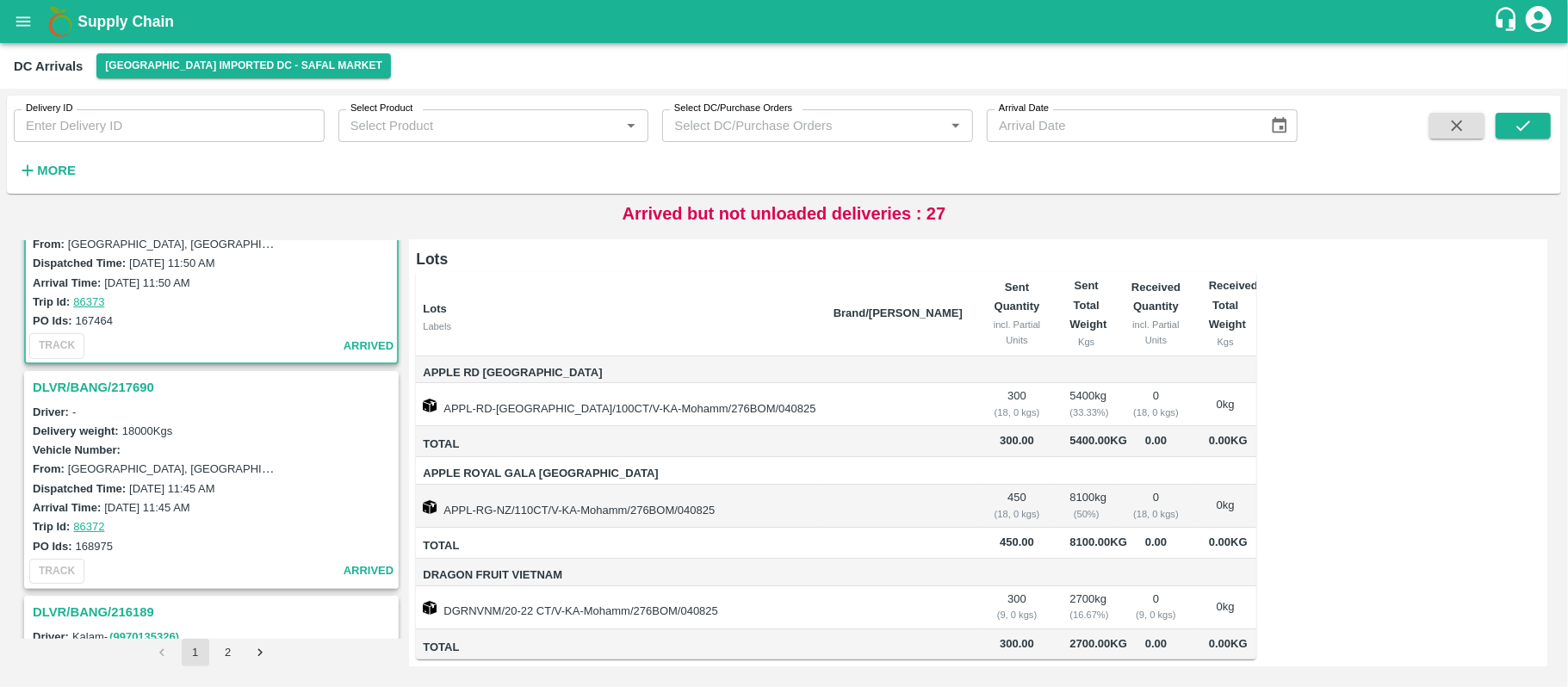
scroll to position [555, 0]
click at [132, 377] on h3 "DLVR/BANG/217690" at bounding box center [214, 384] width 362 height 22
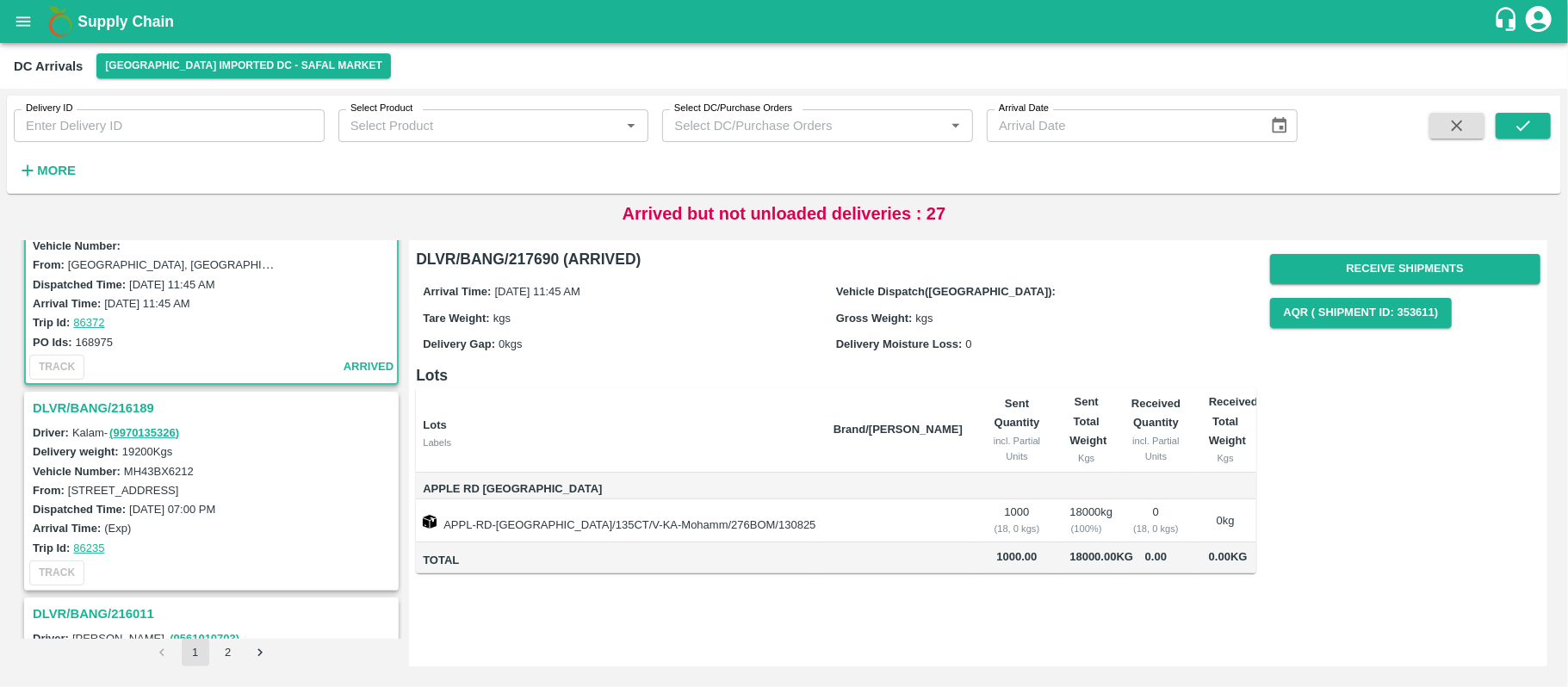
scroll to position [758, 0]
click at [112, 396] on h3 "DLVR/BANG/216189" at bounding box center [214, 406] width 362 height 22
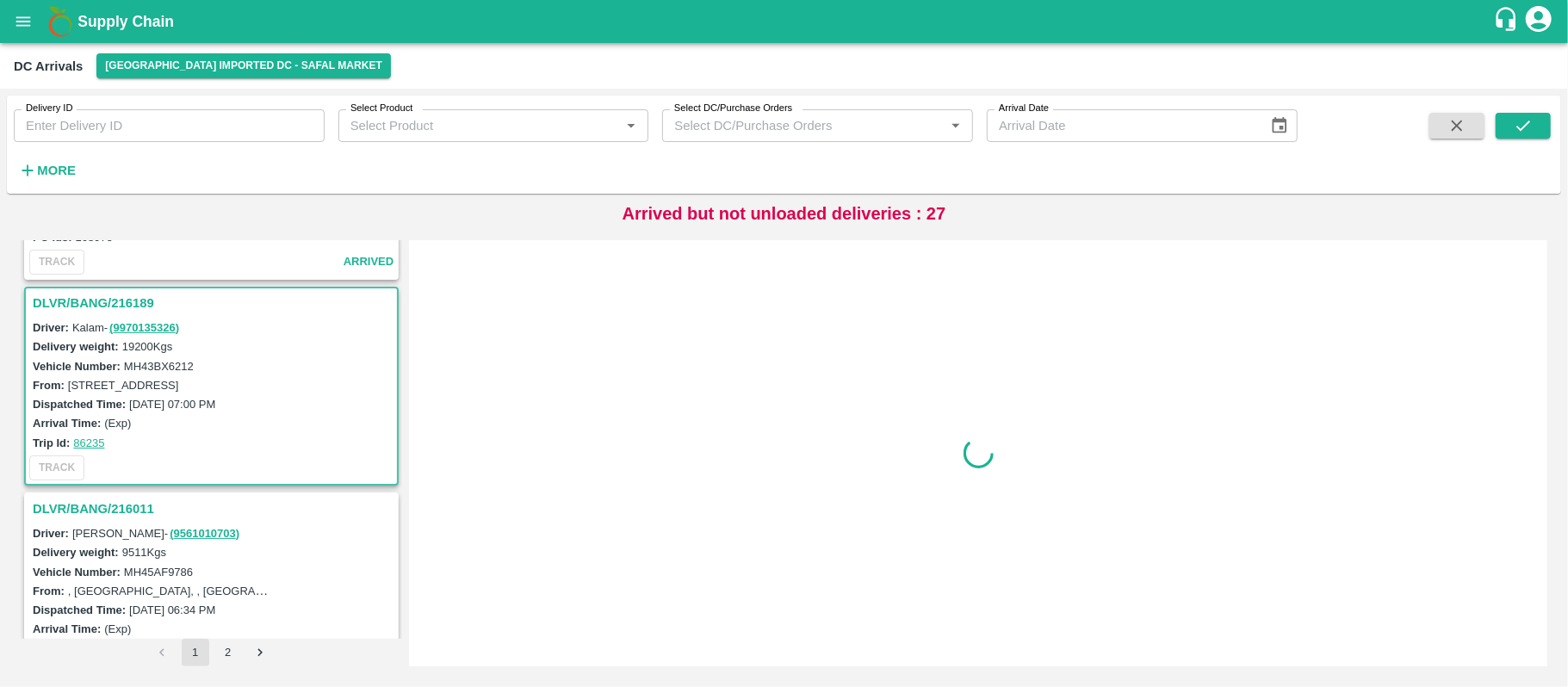
scroll to position [904, 0]
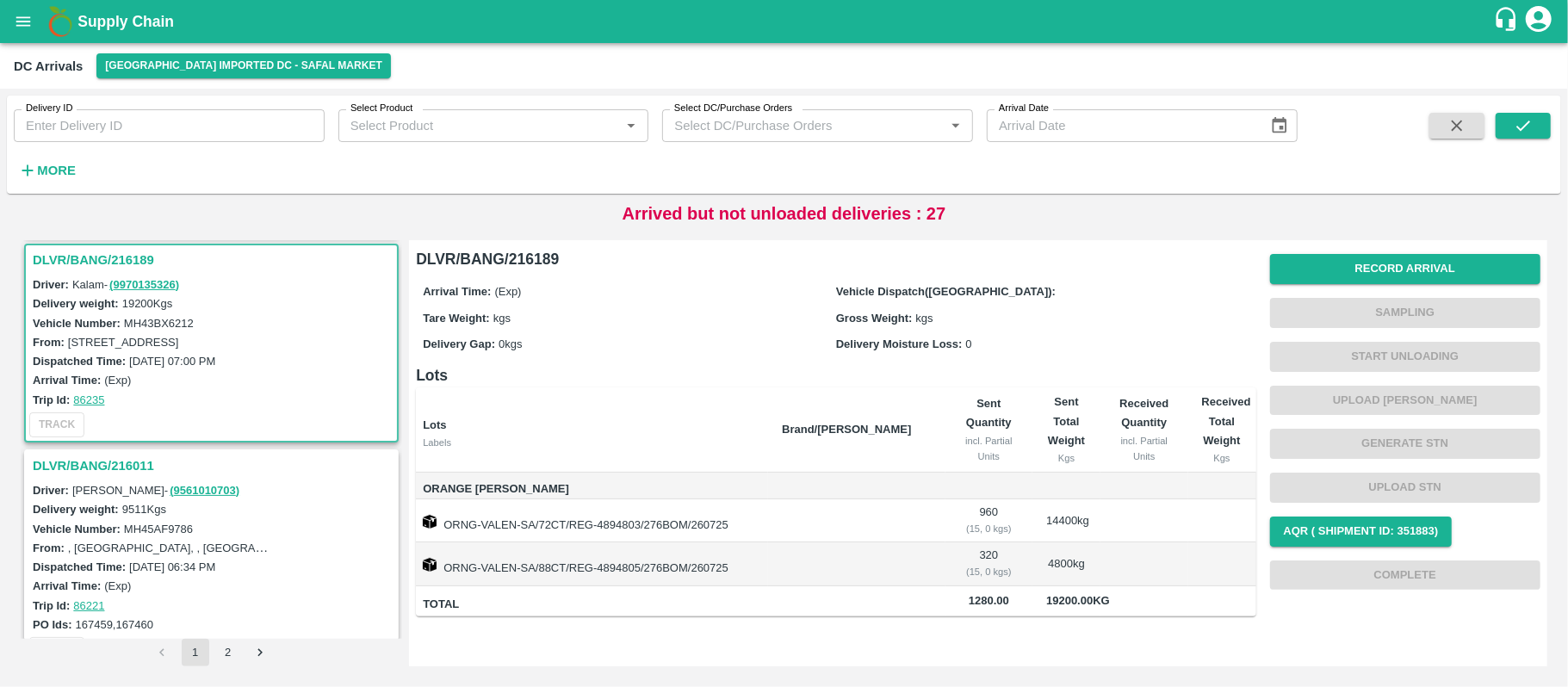
click at [101, 455] on h3 "DLVR/BANG/216011" at bounding box center [214, 465] width 362 height 22
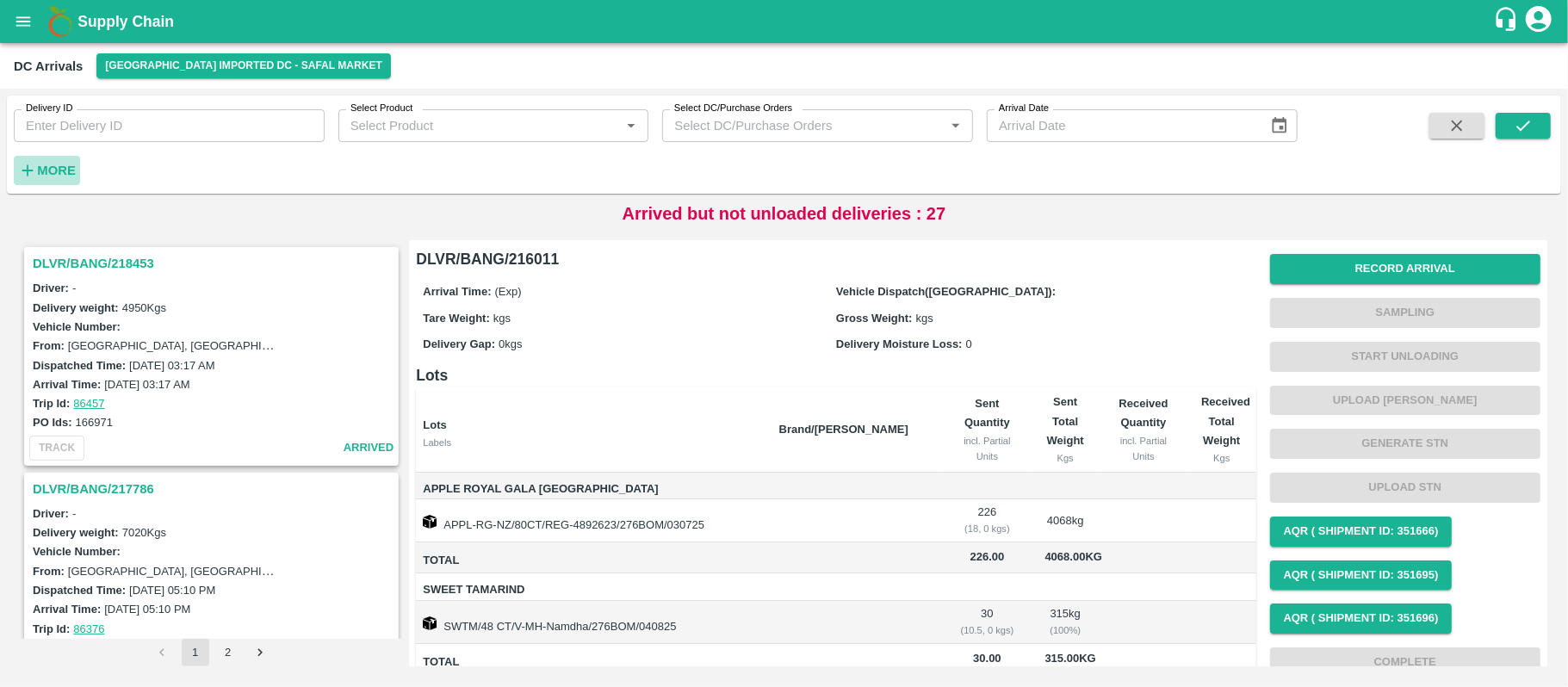
click at [41, 167] on strong "More" at bounding box center [56, 170] width 39 height 14
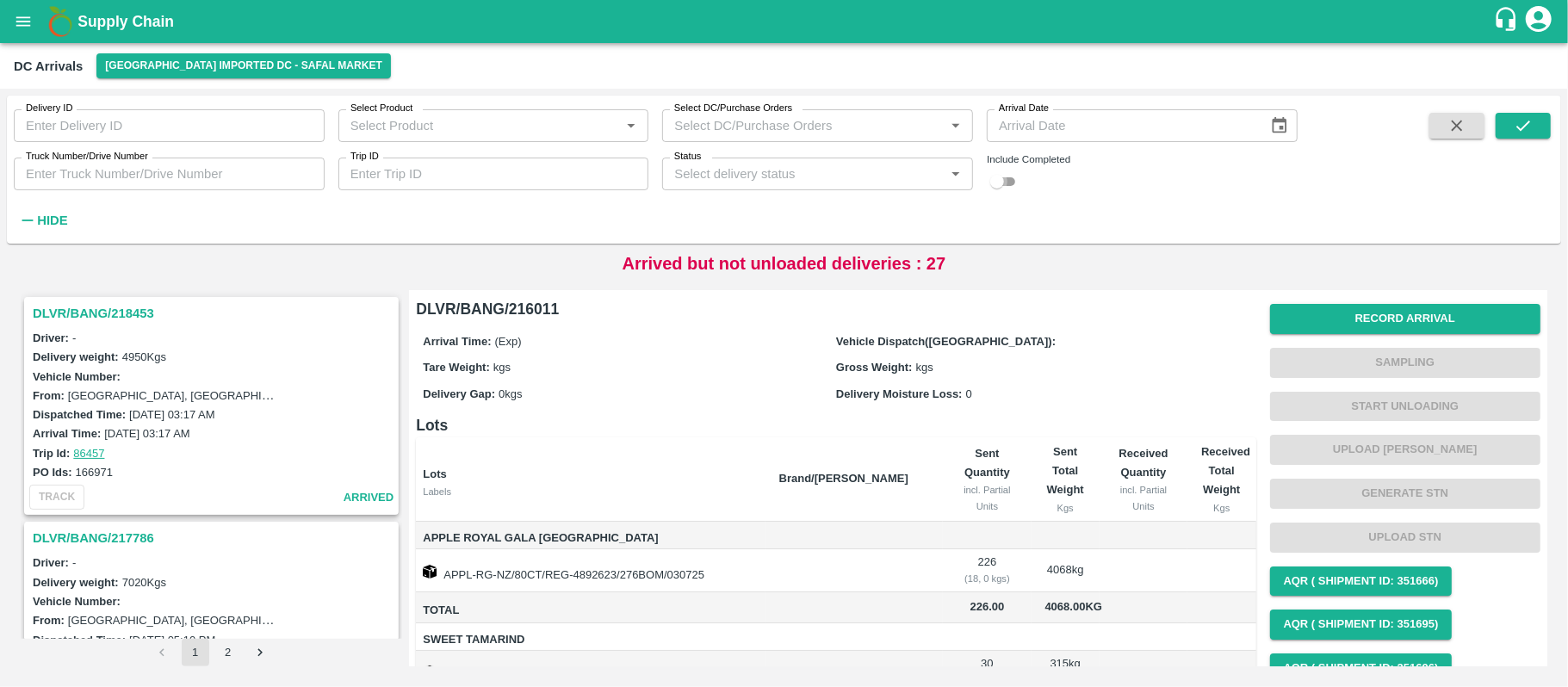
click at [992, 187] on input "checkbox" at bounding box center [996, 181] width 62 height 20
checkbox input "true"
click at [1543, 132] on button "submit" at bounding box center [1523, 126] width 55 height 26
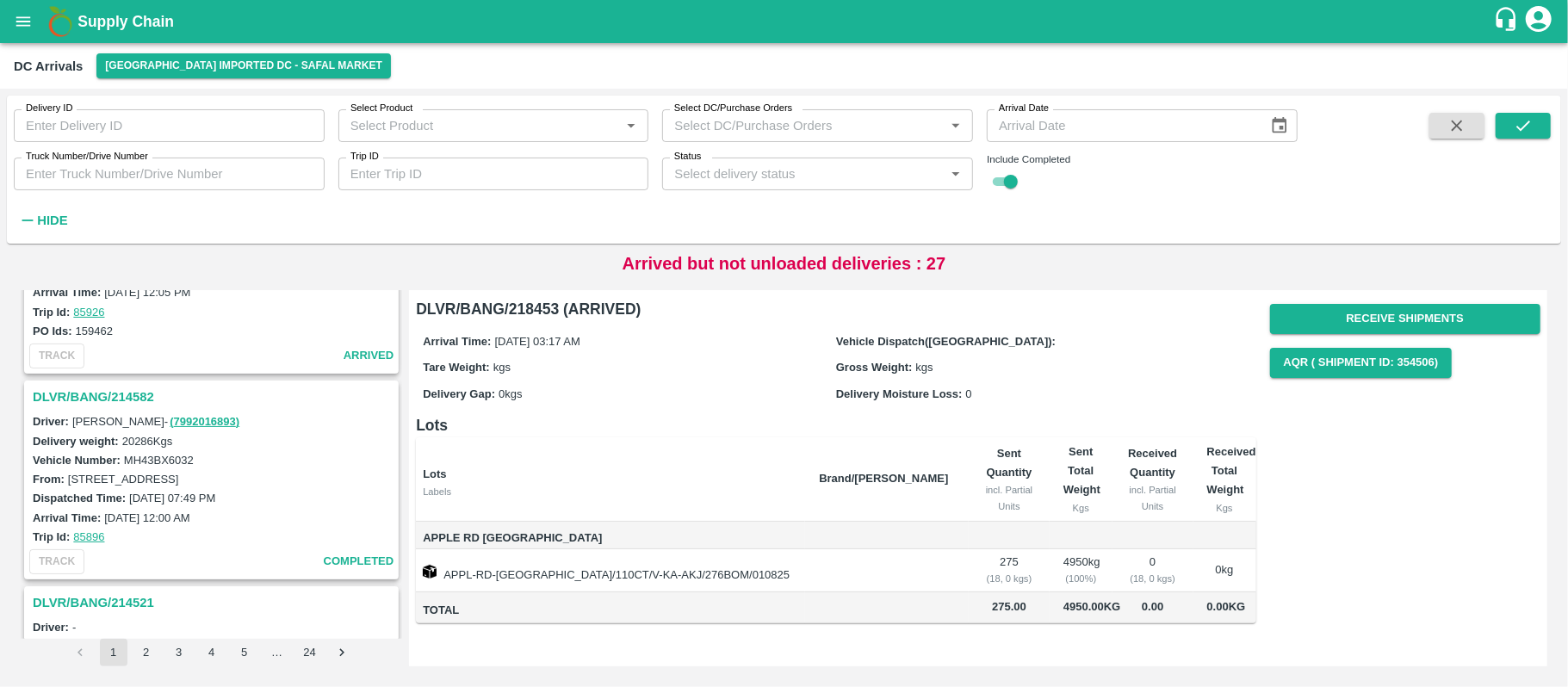
scroll to position [4380, 0]
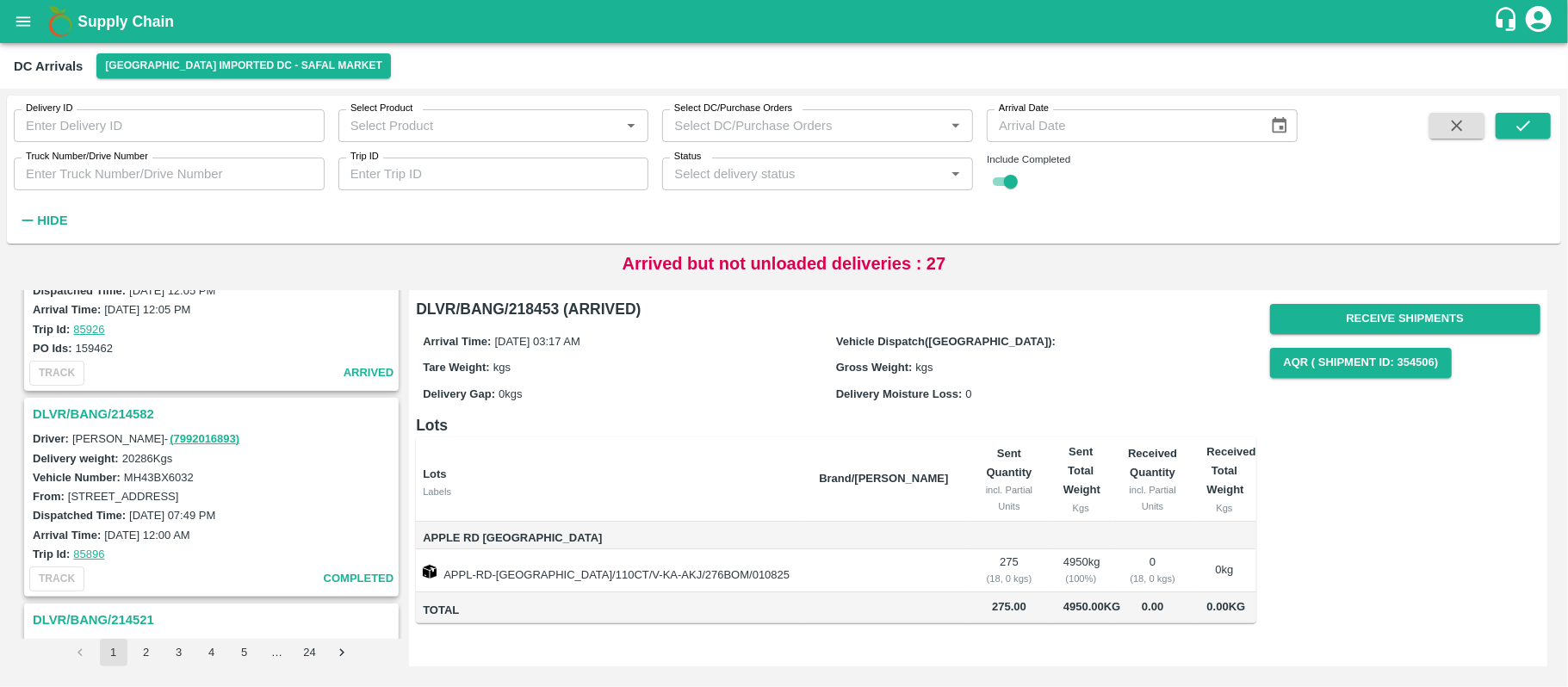
click at [132, 403] on h3 "DLVR/BANG/214582" at bounding box center [214, 414] width 362 height 22
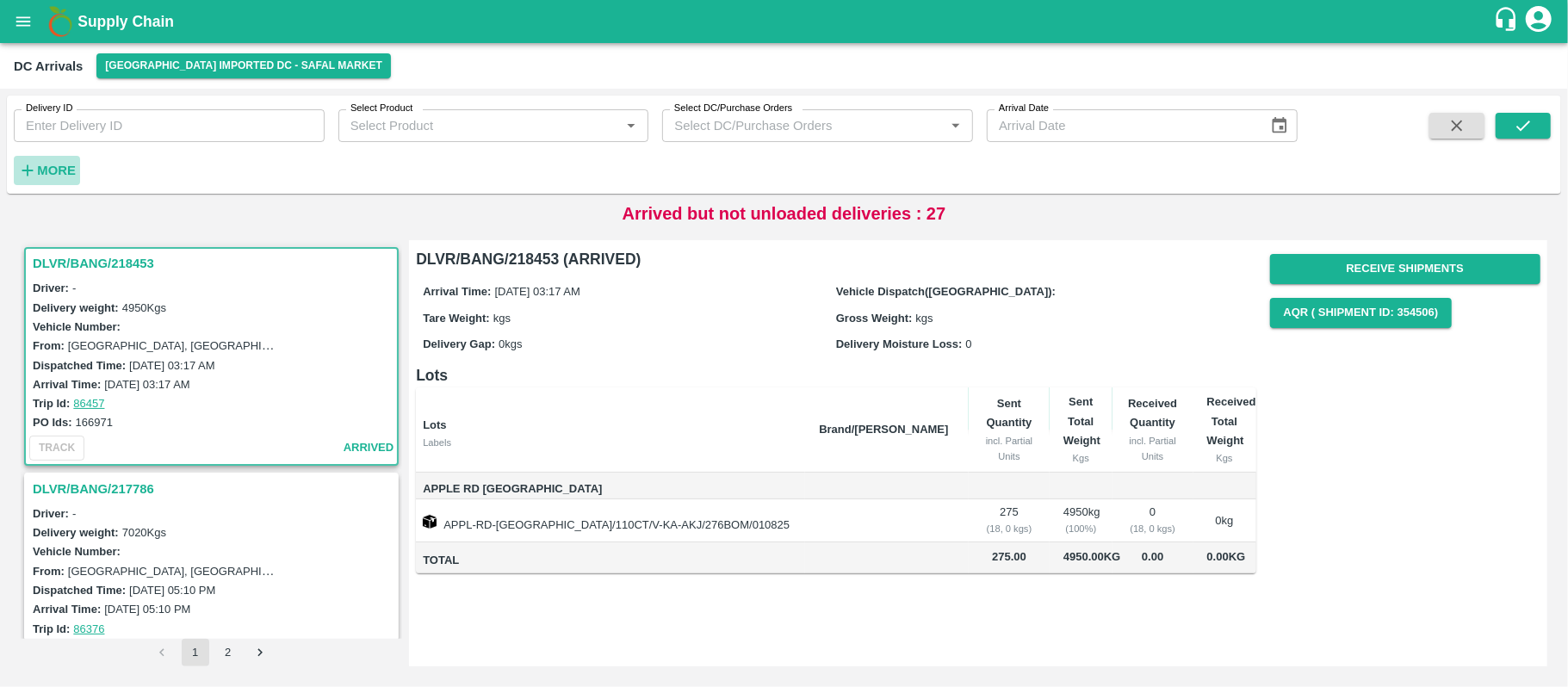
click at [56, 167] on strong "More" at bounding box center [56, 170] width 39 height 14
